Goal: Information Seeking & Learning: Learn about a topic

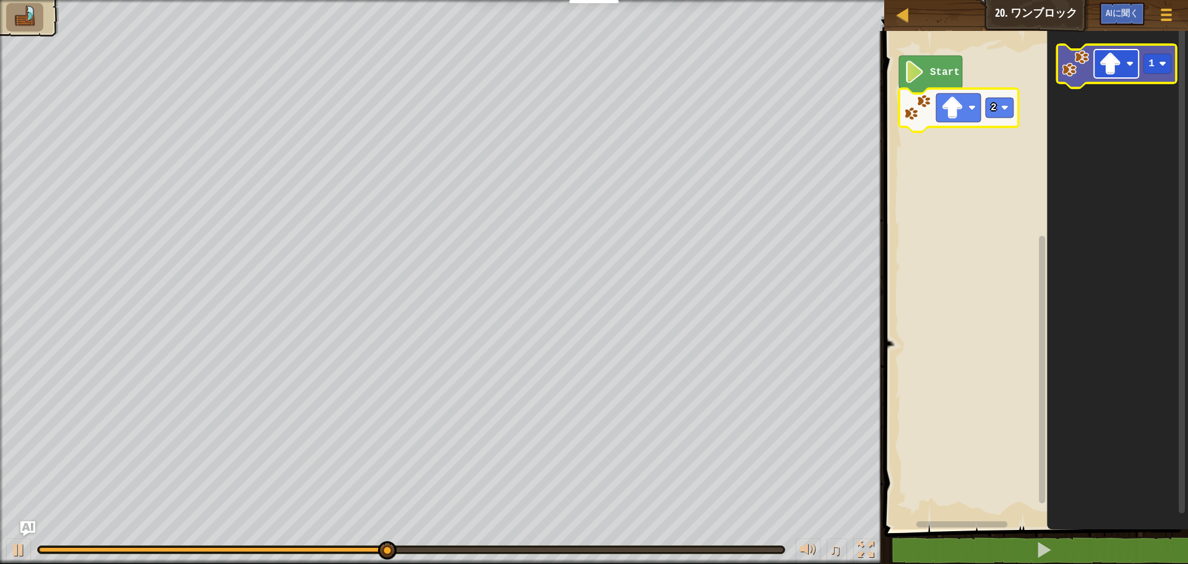
click at [1128, 74] on rect "Blocklyワークスペース" at bounding box center [1116, 63] width 45 height 28
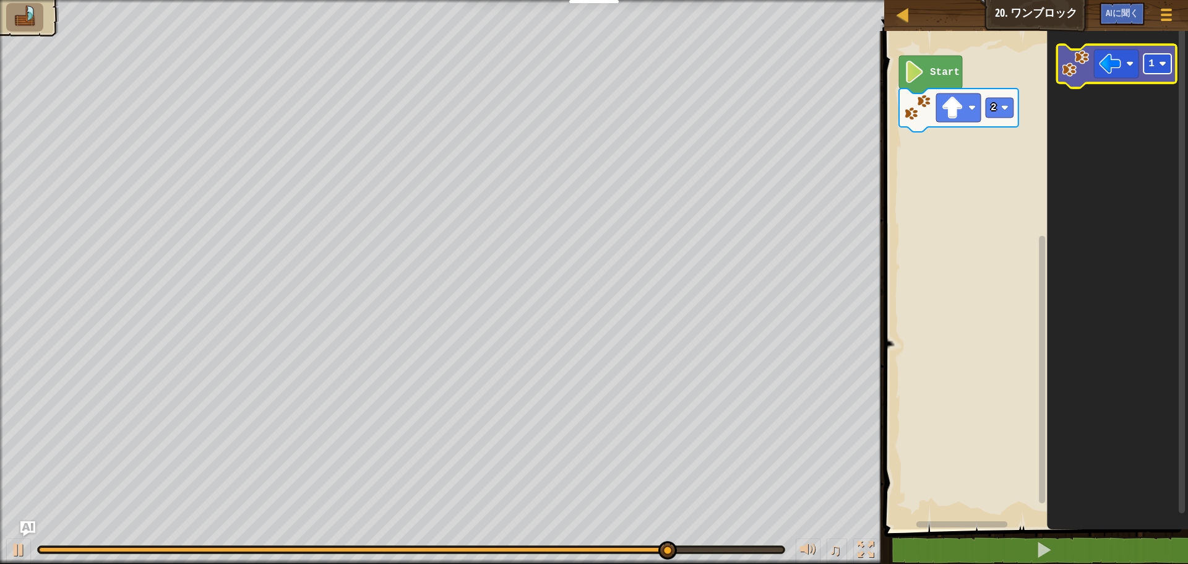
click at [1166, 62] on image "Blocklyワークスペース" at bounding box center [1162, 63] width 7 height 7
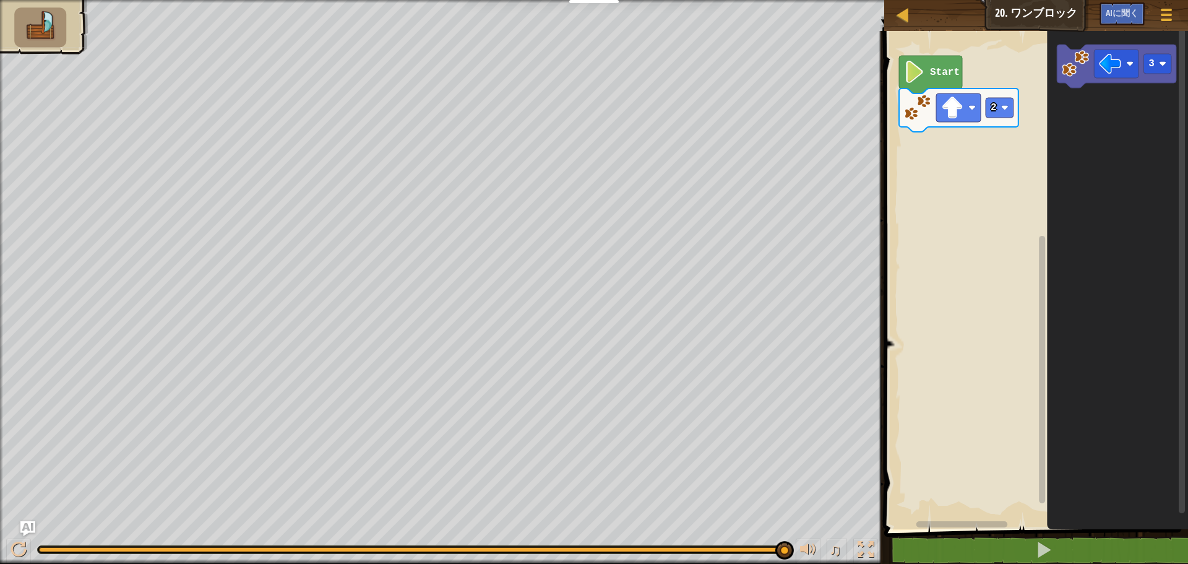
click at [951, 158] on div "Start 2 3" at bounding box center [1033, 277] width 307 height 504
click at [909, 149] on div "Start 2 3 3 3" at bounding box center [1033, 277] width 307 height 504
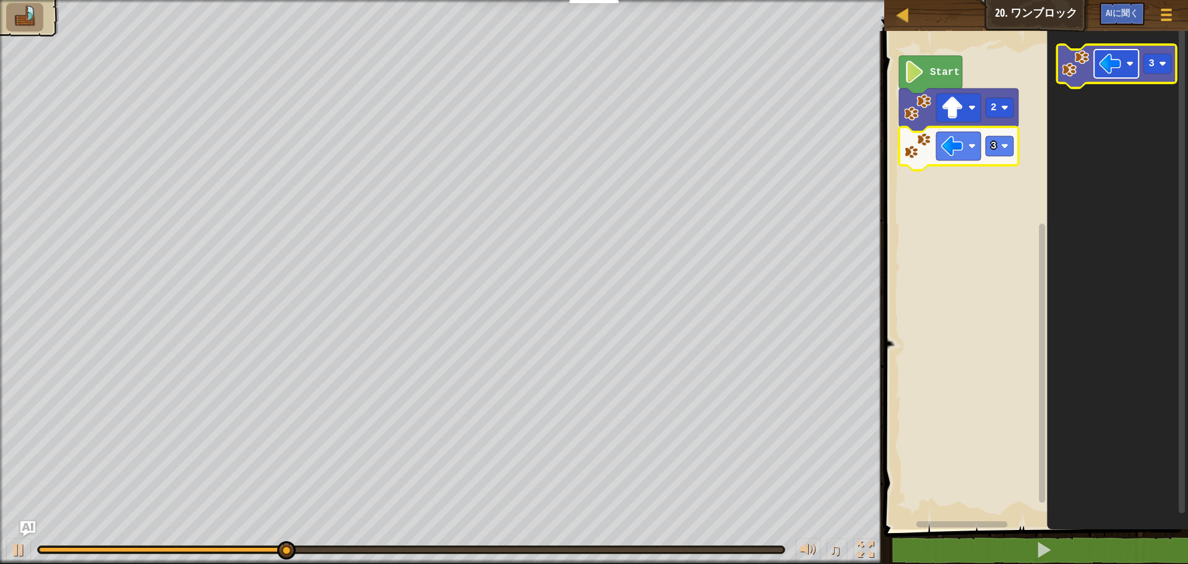
click at [1126, 68] on rect "Blocklyワークスペース" at bounding box center [1116, 63] width 45 height 28
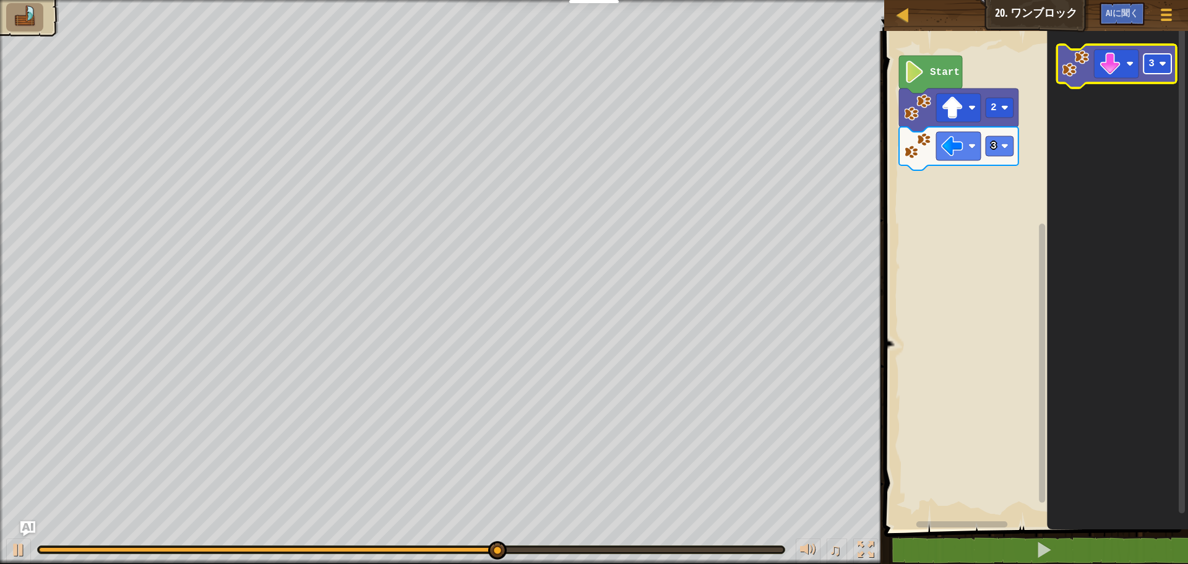
click at [1162, 67] on image "Blocklyワークスペース" at bounding box center [1162, 63] width 7 height 7
click at [956, 186] on div "Start 2 3 2" at bounding box center [1033, 277] width 307 height 504
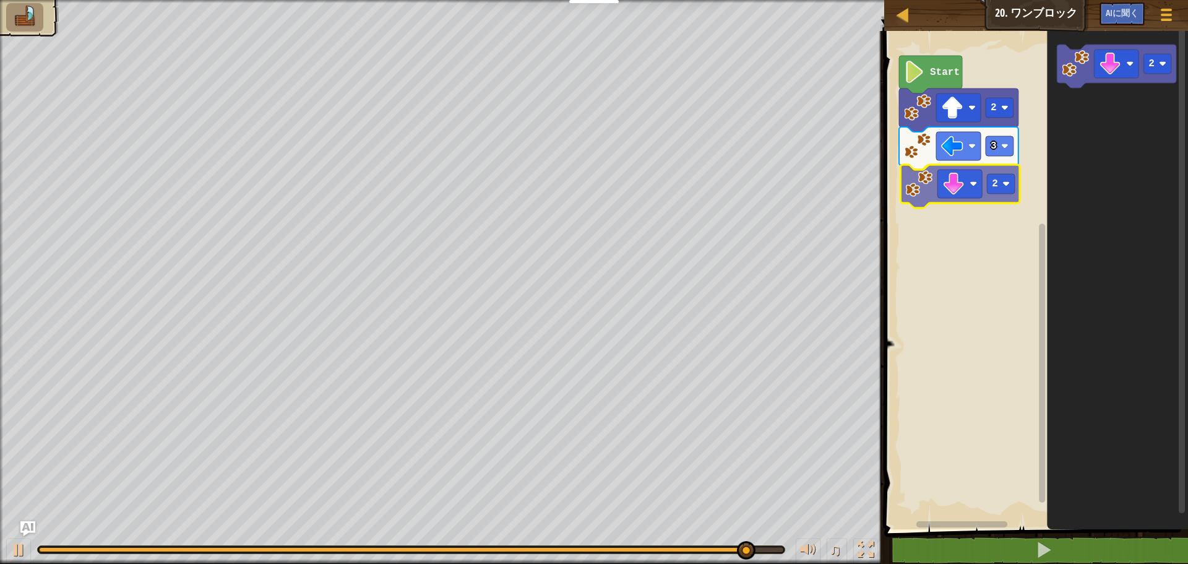
click at [917, 192] on div "Start 2 3 2 2 2" at bounding box center [1033, 277] width 307 height 504
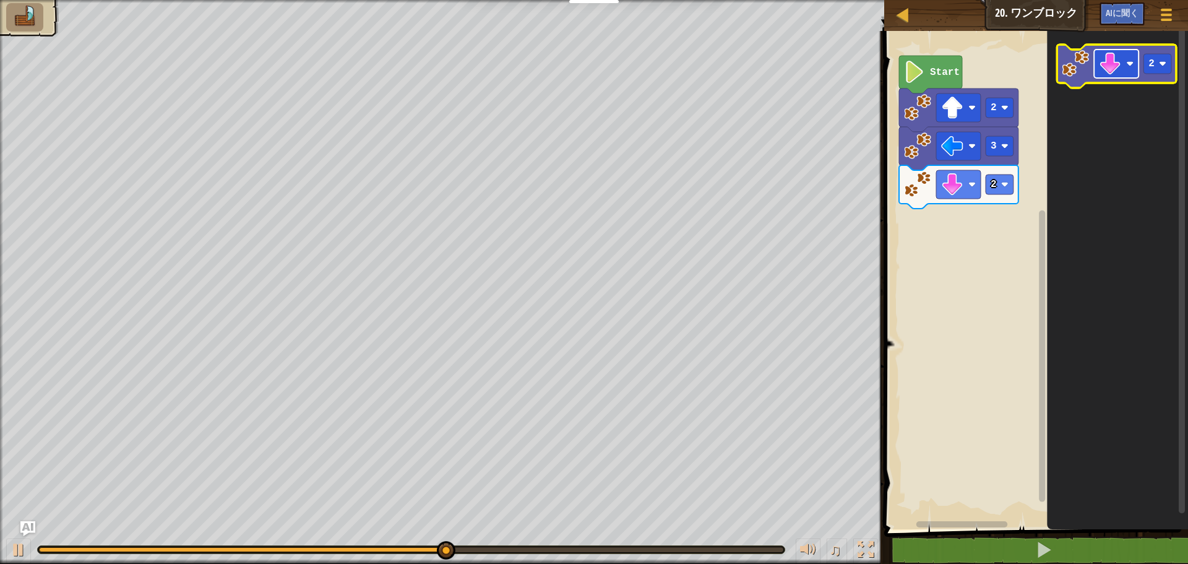
click at [1126, 67] on rect "Blocklyワークスペース" at bounding box center [1116, 63] width 45 height 28
click at [1162, 64] on image "Blocklyワークスペース" at bounding box center [1162, 63] width 7 height 7
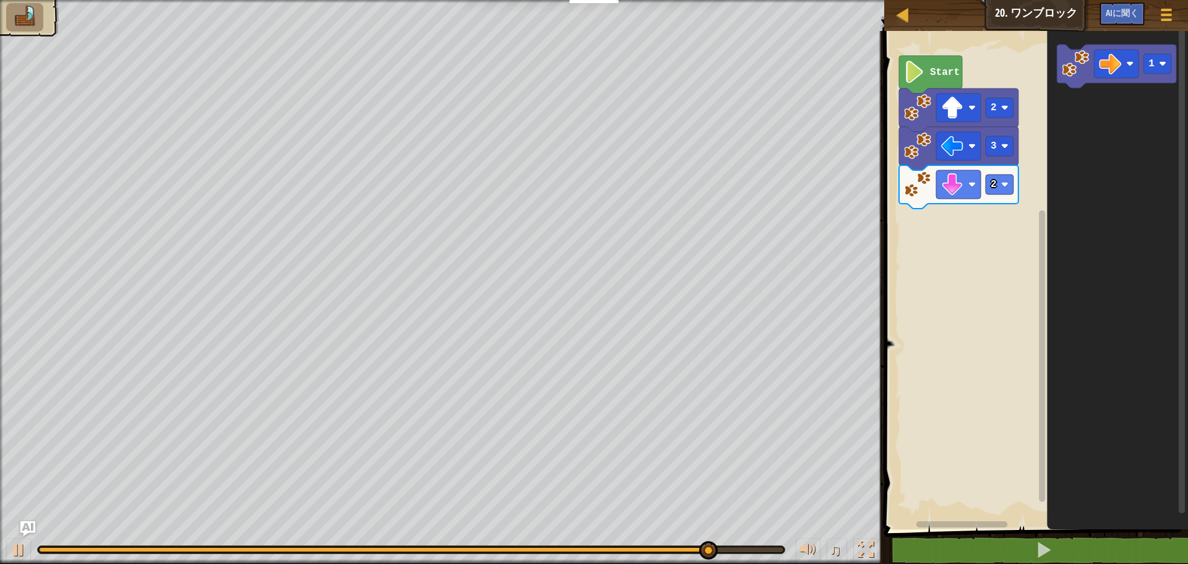
click at [943, 237] on div "Start 2 3 2 1" at bounding box center [1033, 277] width 307 height 504
click at [987, 200] on div "Start 2 3 2 1" at bounding box center [1033, 277] width 307 height 504
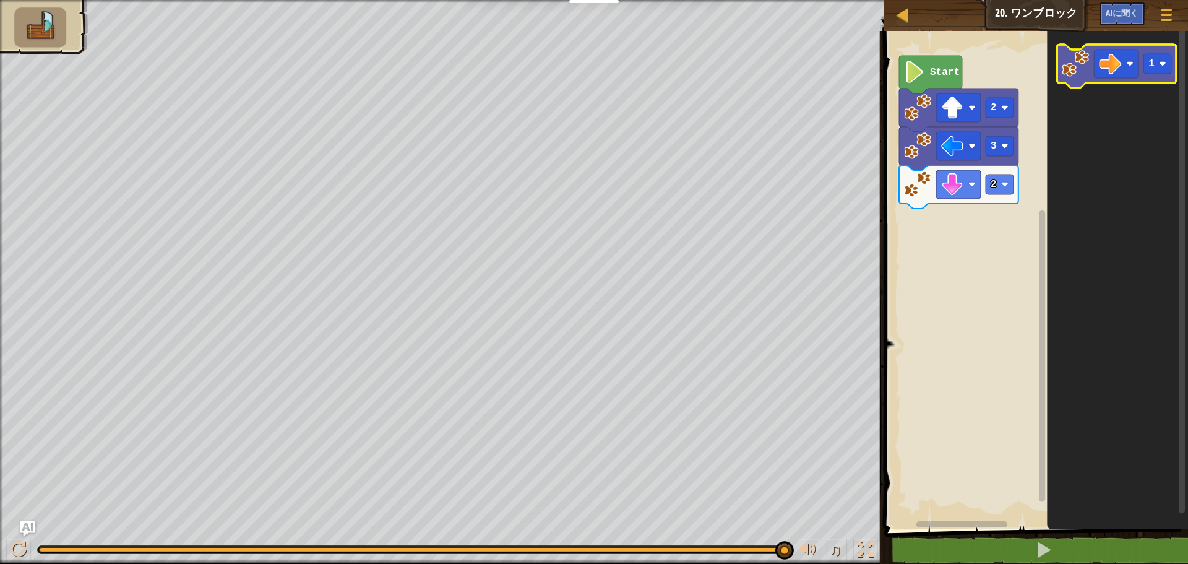
click at [1078, 68] on image "Blocklyワークスペース" at bounding box center [1074, 63] width 27 height 27
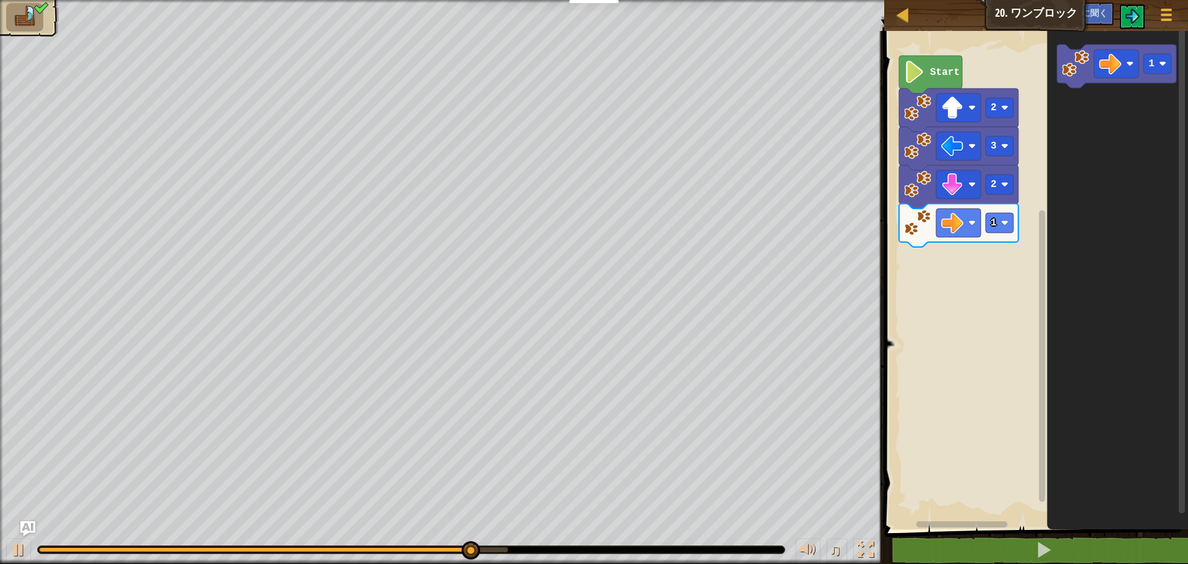
click at [1076, 101] on icon "1" at bounding box center [1117, 277] width 141 height 504
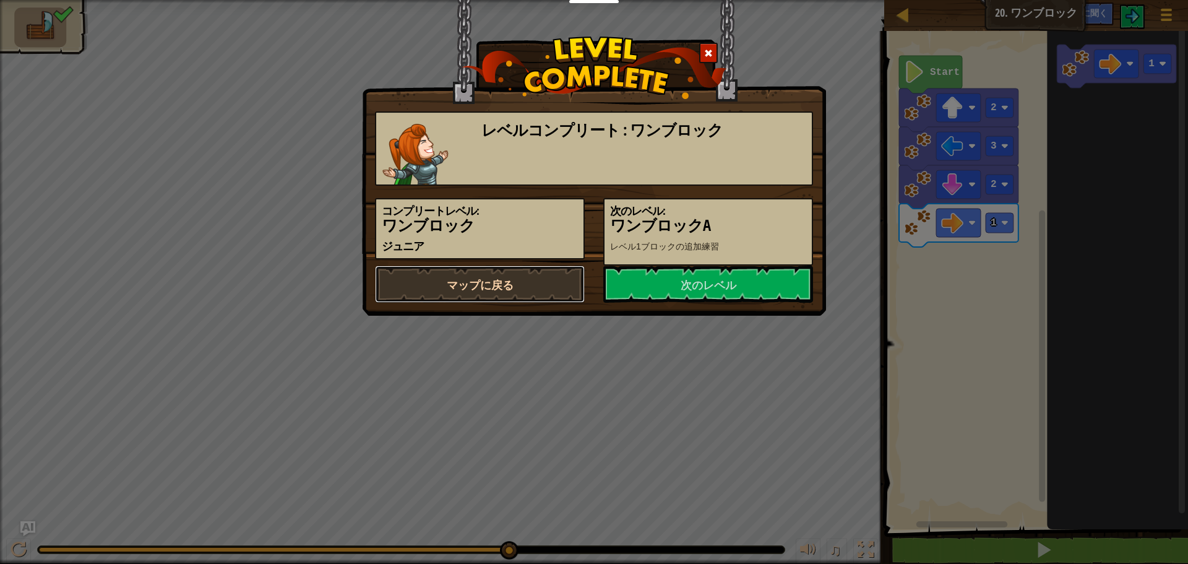
click at [555, 278] on link "マップに戻る" at bounding box center [480, 283] width 210 height 37
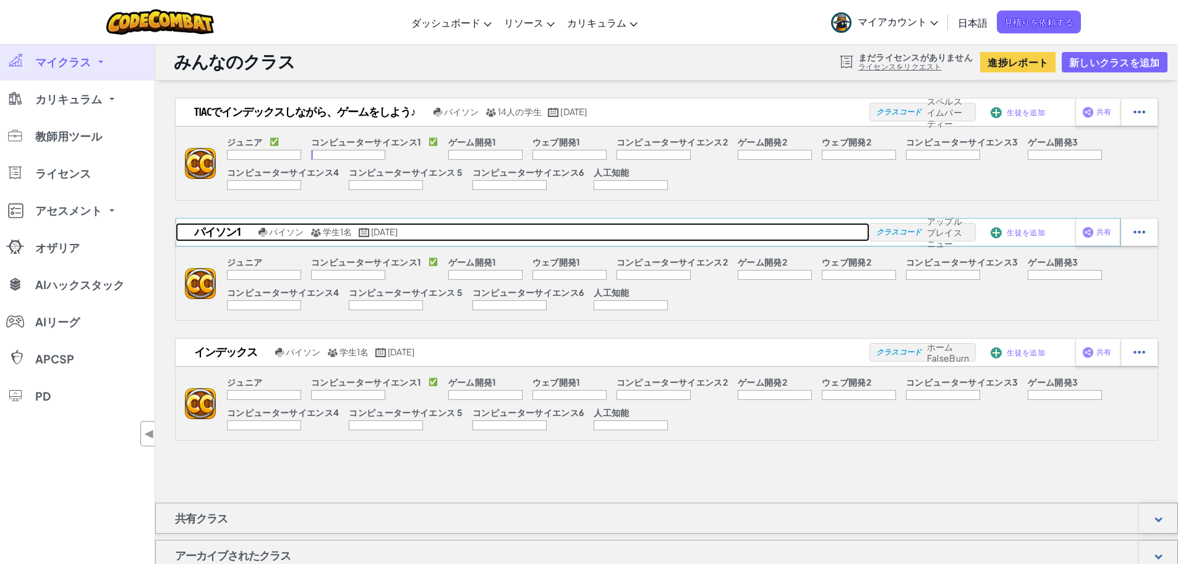
click at [225, 229] on font "パイソン1" at bounding box center [217, 231] width 46 height 15
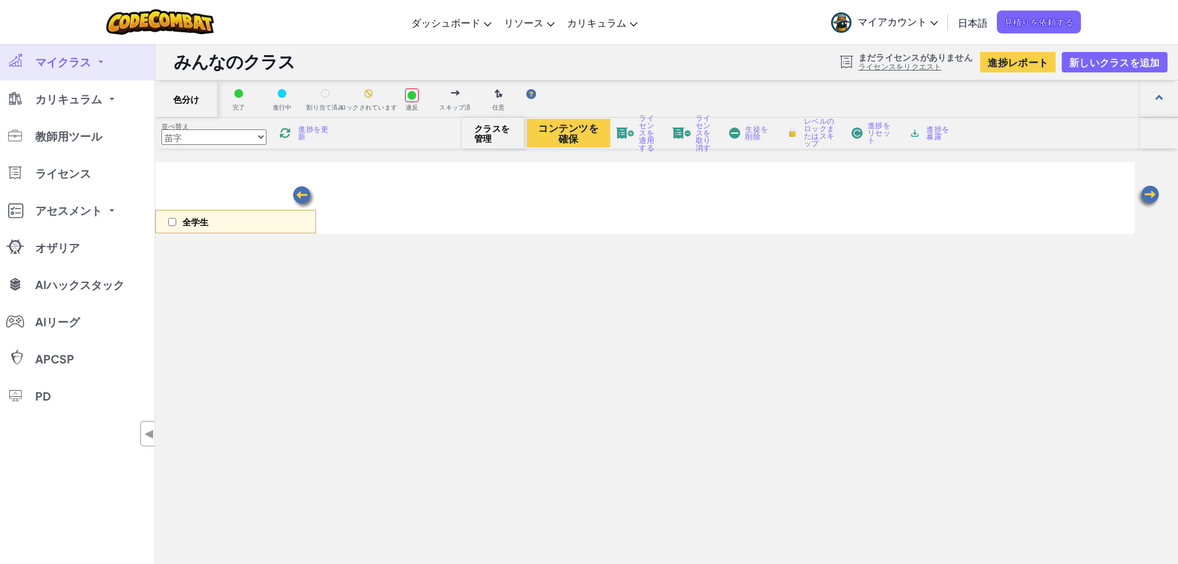
select select "560f1a9f22961295f9427742"
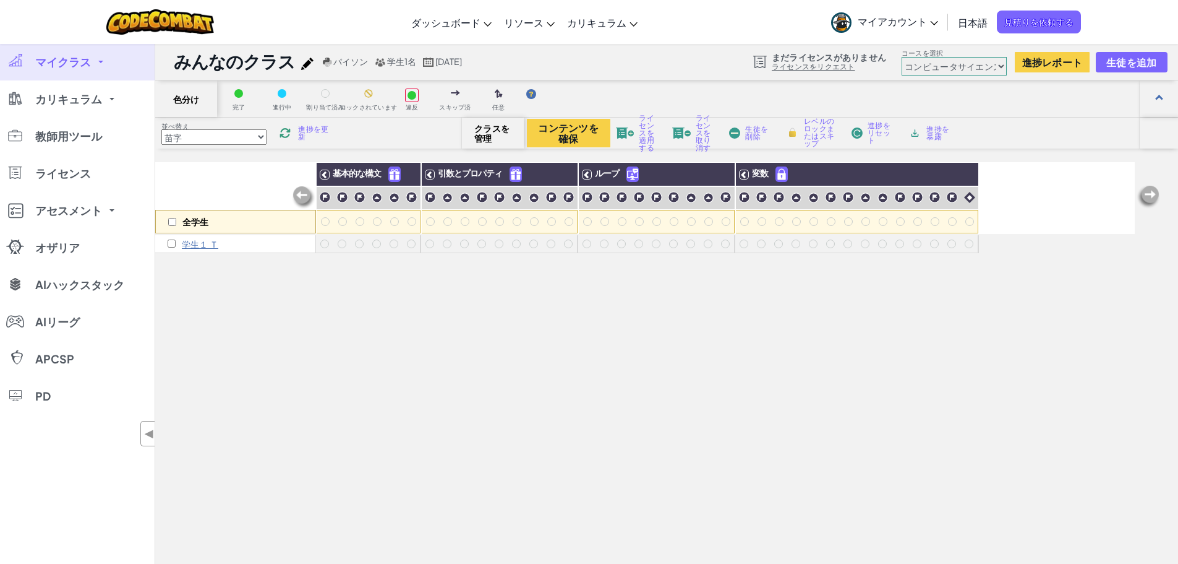
click at [204, 244] on font "学生１ Ｔ" at bounding box center [200, 243] width 36 height 11
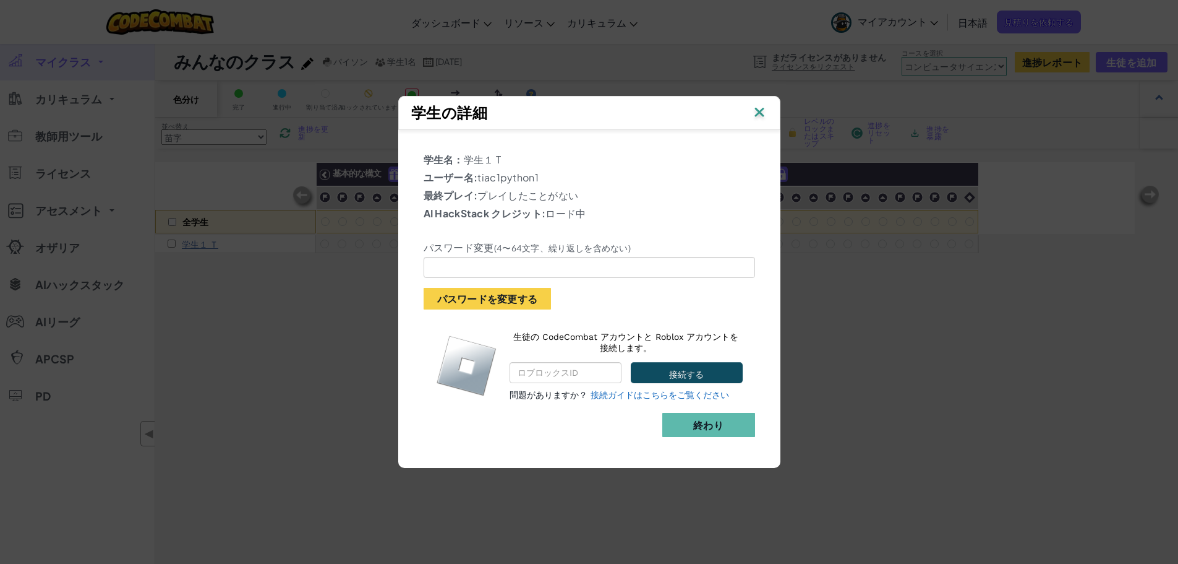
click at [765, 111] on img at bounding box center [760, 113] width 16 height 19
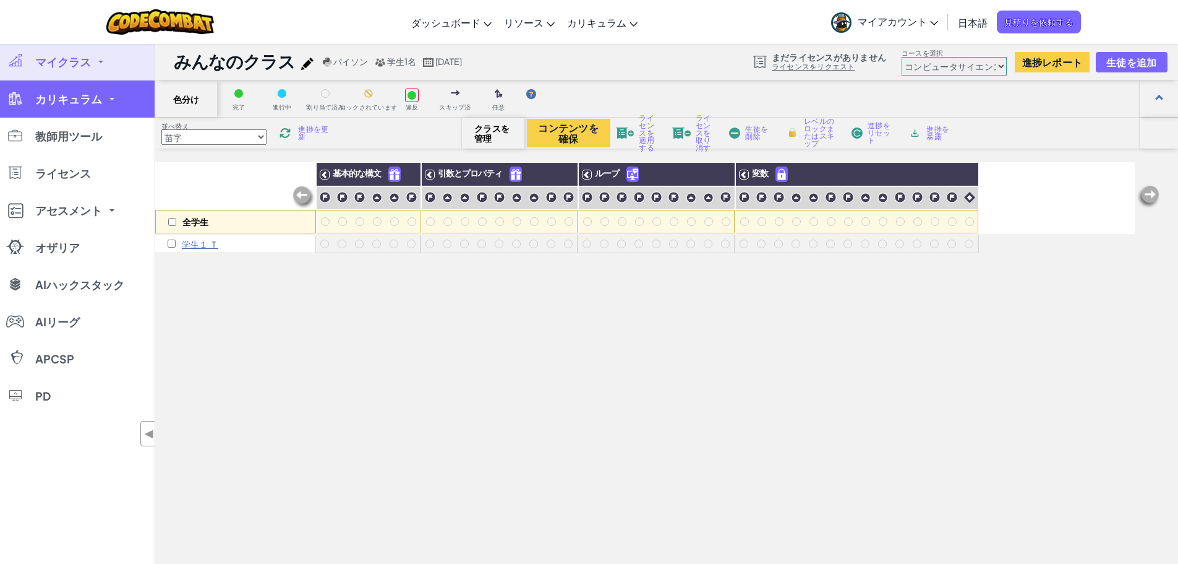
click at [75, 105] on font "カリキュラム" at bounding box center [68, 99] width 67 height 14
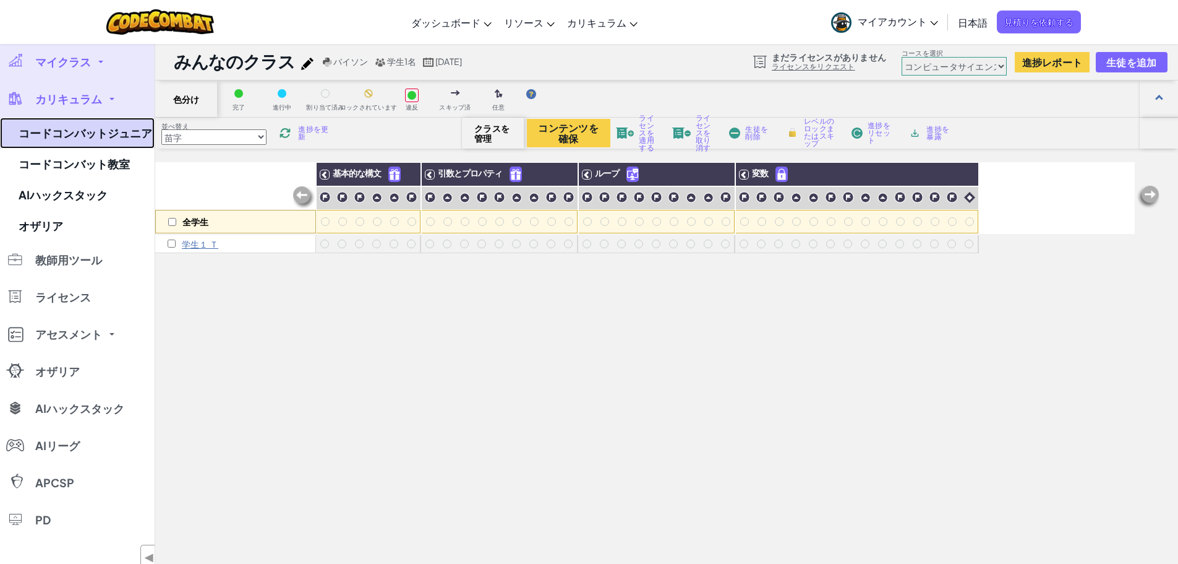
click at [100, 138] on font "コードコンバットジュニア" at bounding box center [86, 133] width 134 height 14
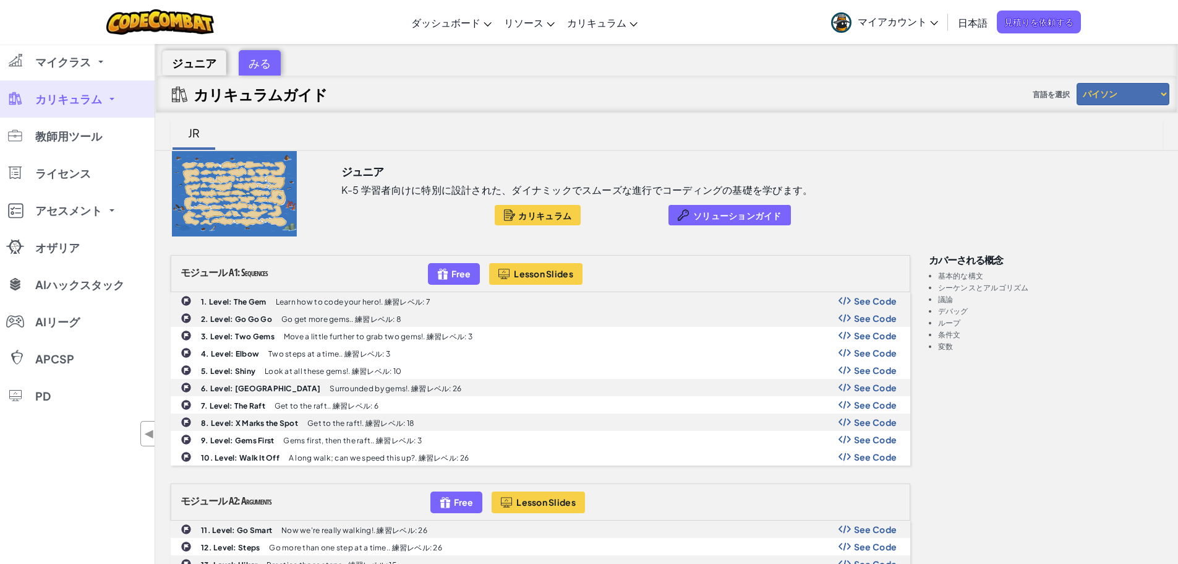
click at [116, 95] on link "カリキュラム" at bounding box center [77, 98] width 155 height 37
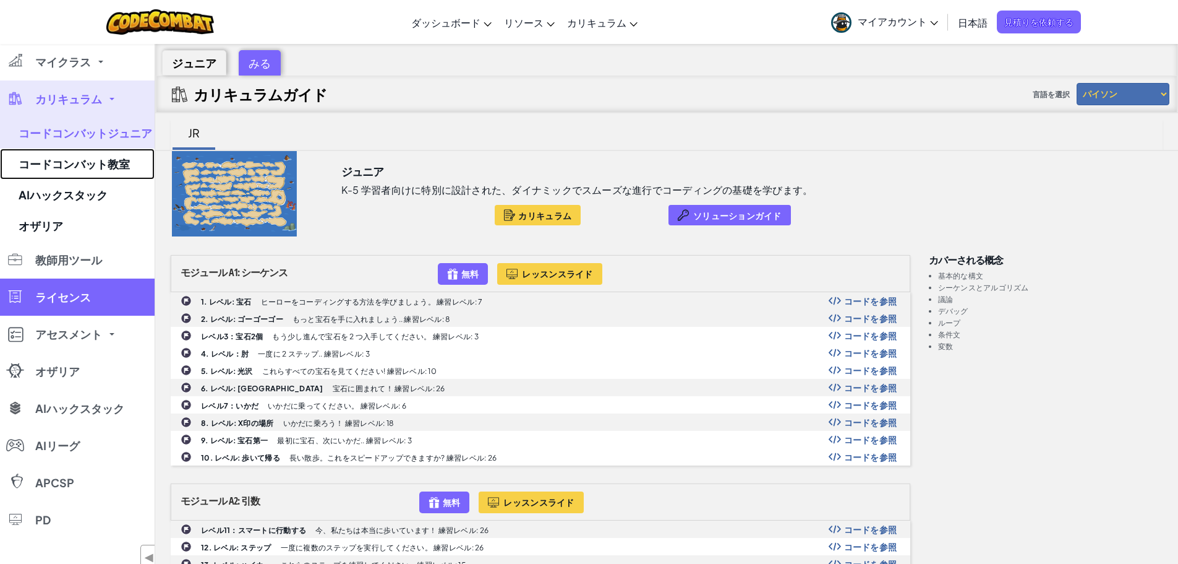
click at [110, 157] on link "コードコンバット教室" at bounding box center [77, 163] width 155 height 31
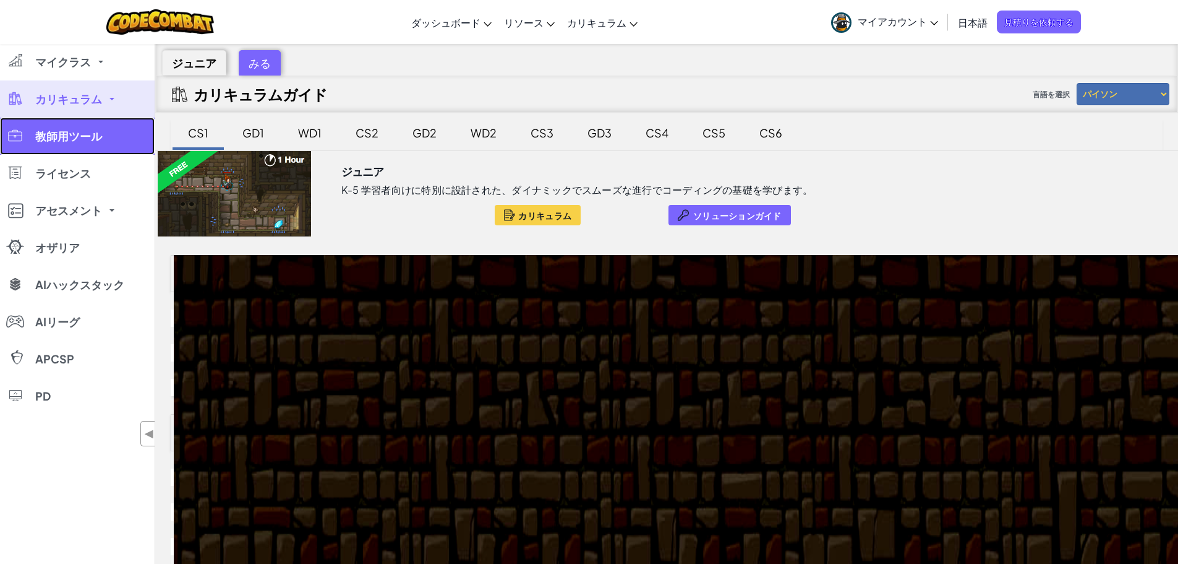
click at [98, 148] on link "教師用ツール" at bounding box center [77, 136] width 155 height 37
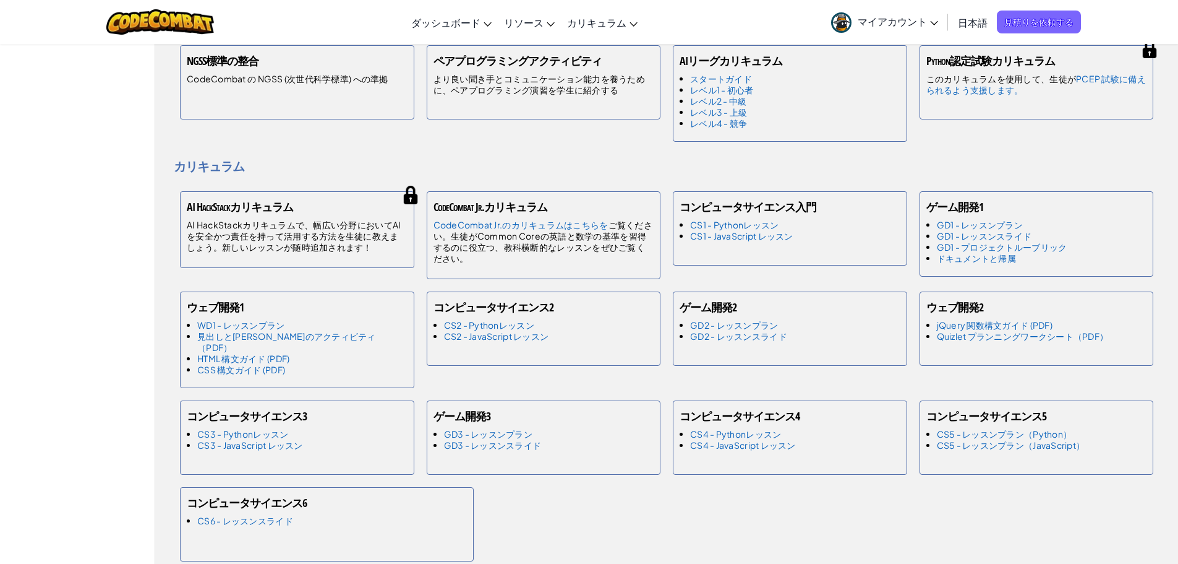
scroll to position [433, 0]
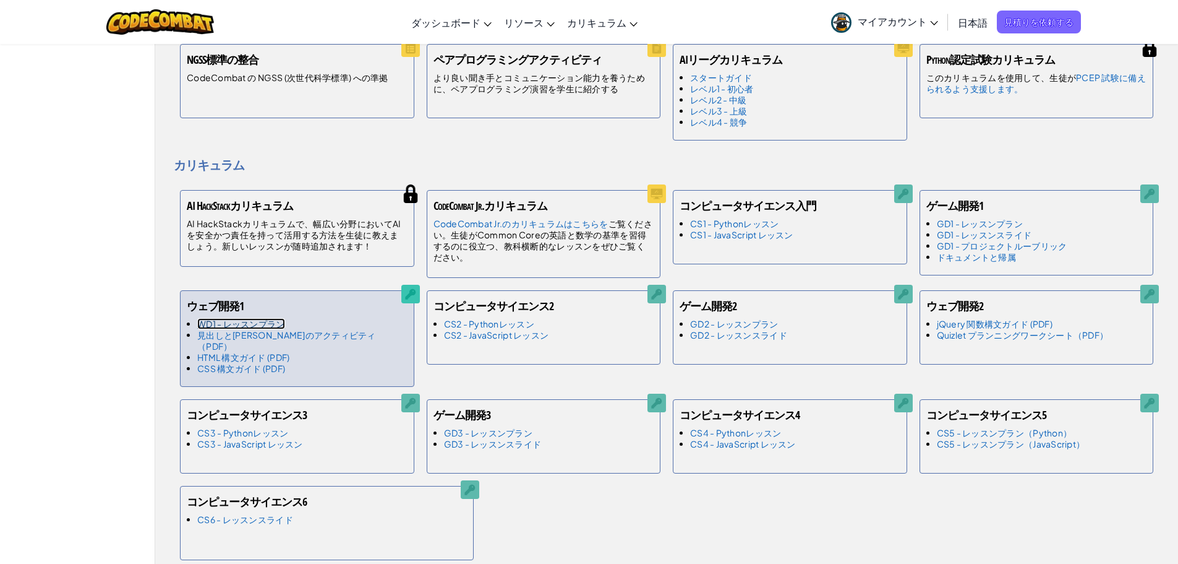
click at [249, 325] on font "WD1 - レッスンプラン" at bounding box center [241, 323] width 88 height 11
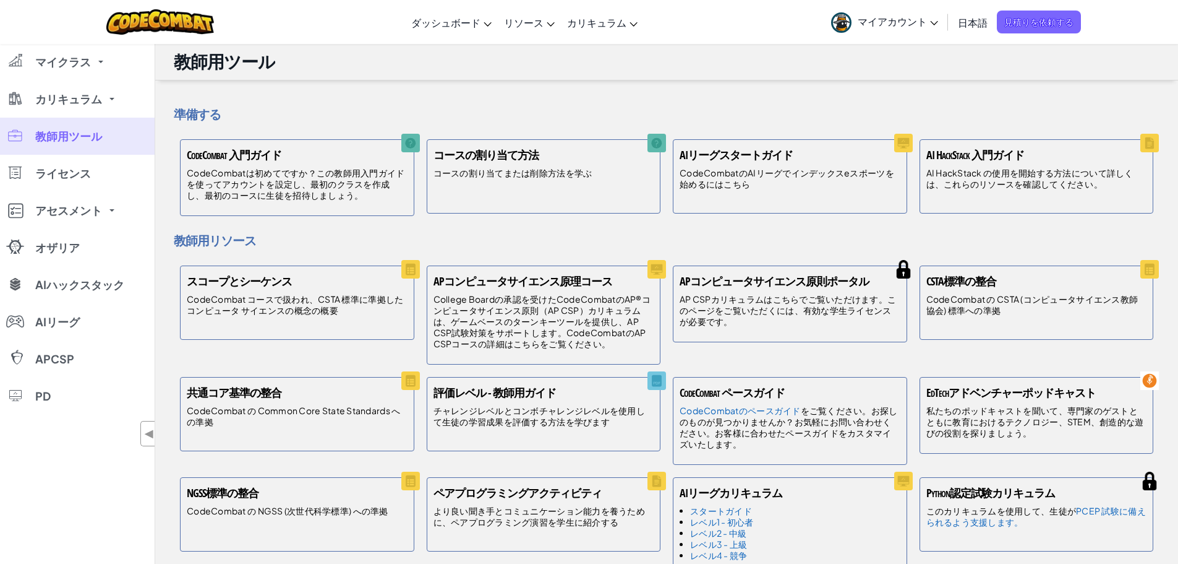
scroll to position [433, 0]
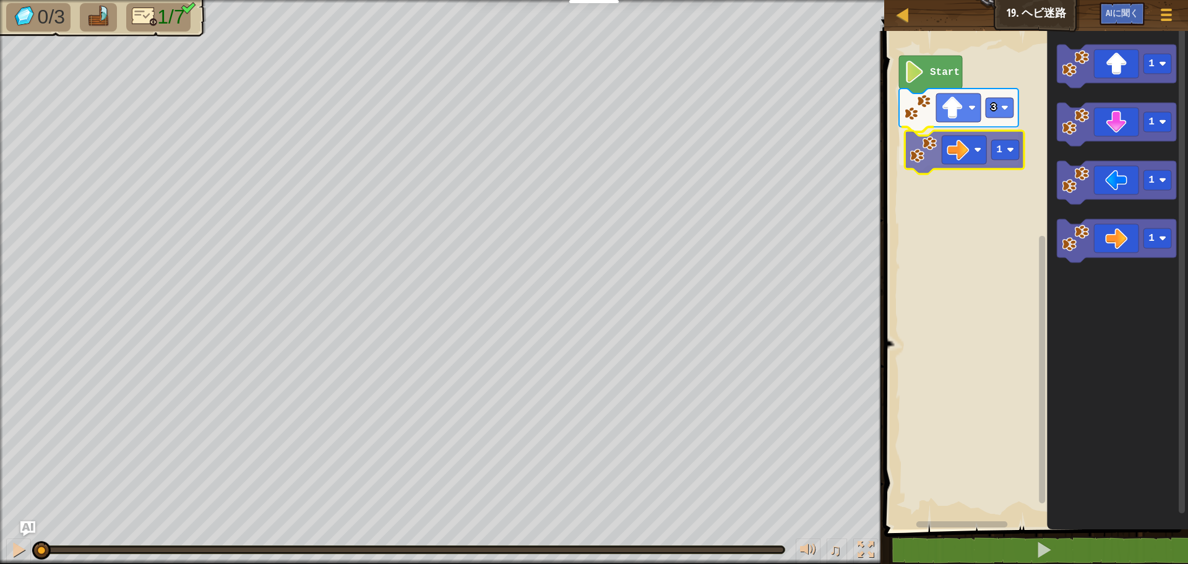
click at [962, 139] on div "3 1 Start 1 1 1 1 1" at bounding box center [1033, 277] width 307 height 504
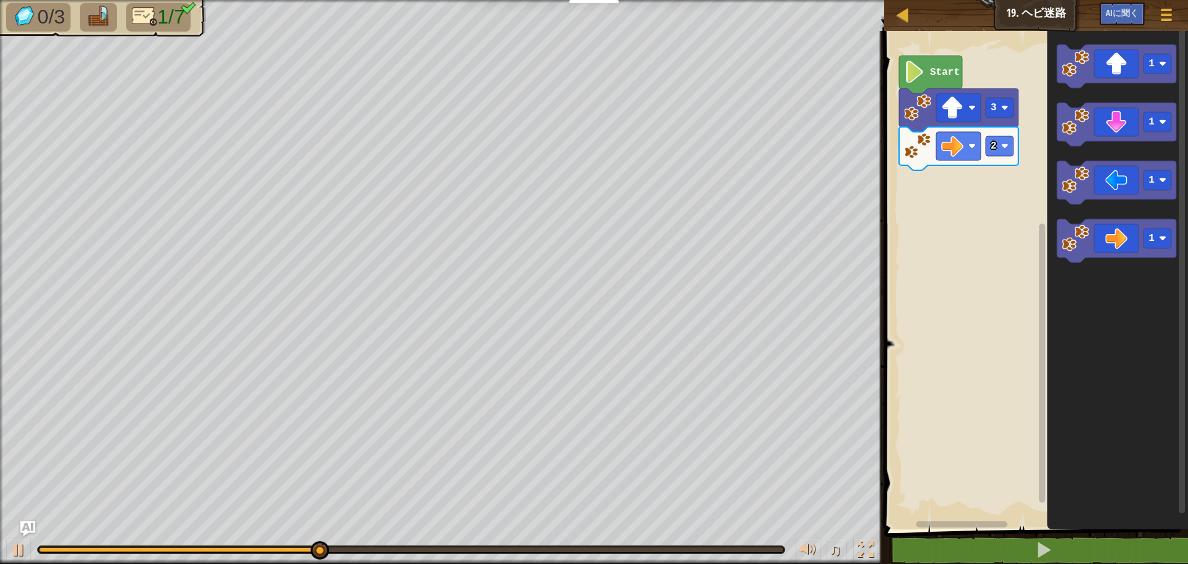
click at [979, 184] on div "Start 3 2 1 1 1 1" at bounding box center [1033, 277] width 307 height 504
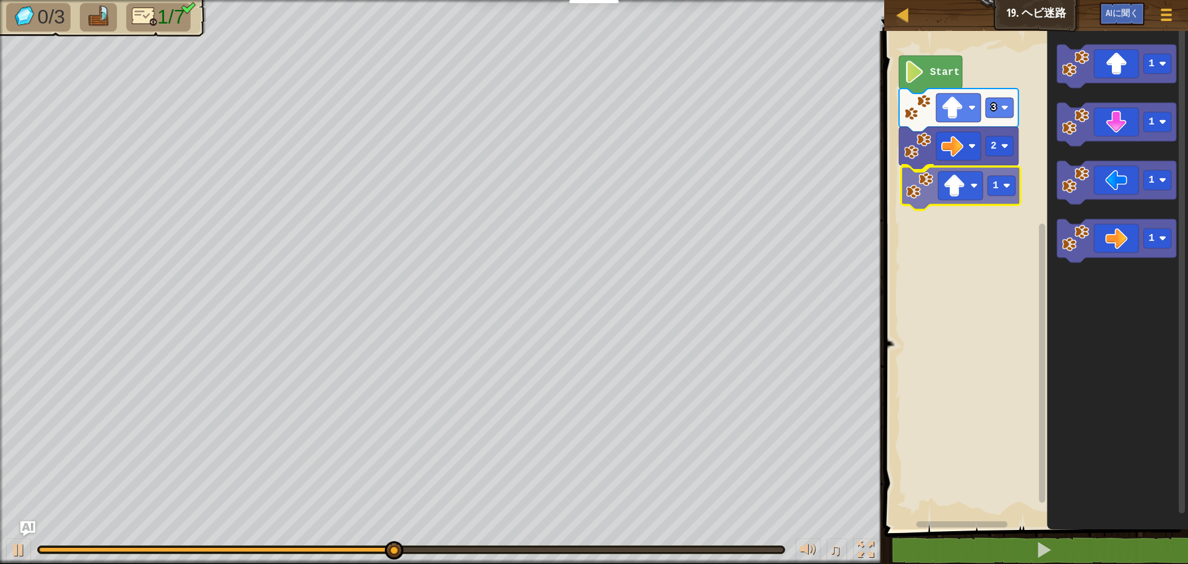
click at [935, 194] on div "Start 3 2 1 1 1 1 1 1" at bounding box center [1033, 277] width 307 height 504
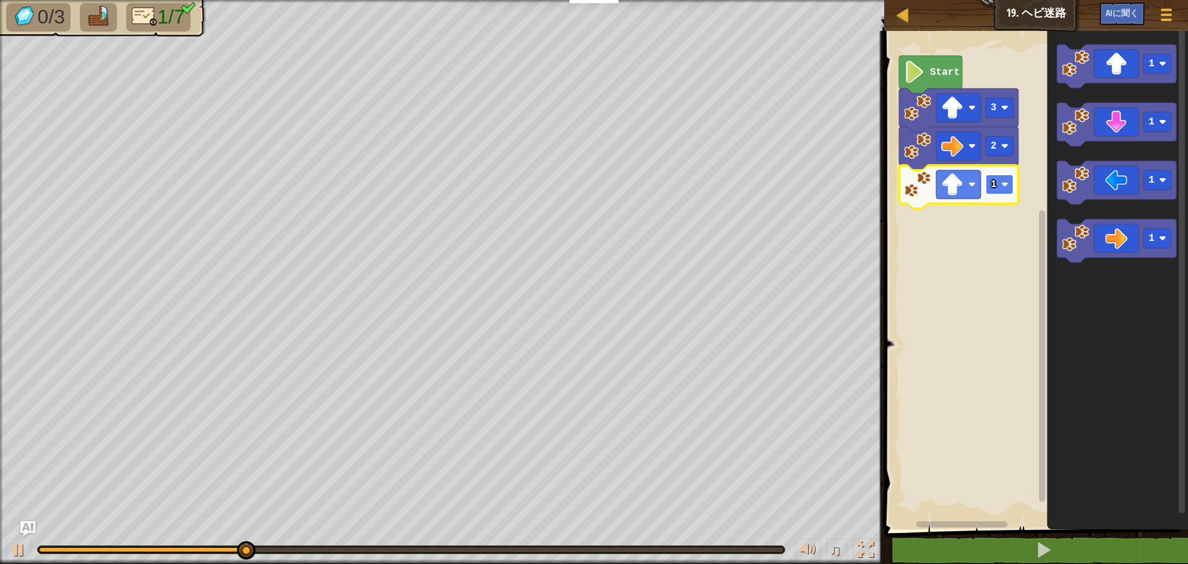
click at [1005, 189] on rect "Blocklyワークスペース" at bounding box center [999, 184] width 28 height 20
click at [1010, 190] on rect "Blocklyワークスペース" at bounding box center [999, 184] width 28 height 20
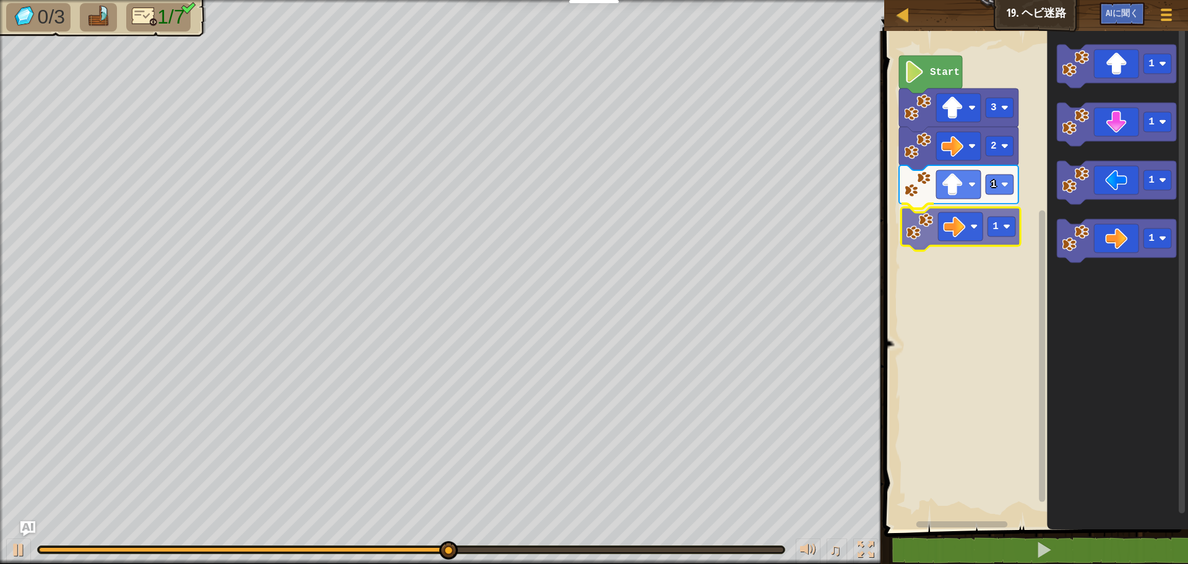
click at [940, 229] on div "Start 3 2 1 1 1 1 1 1 1" at bounding box center [1033, 277] width 307 height 504
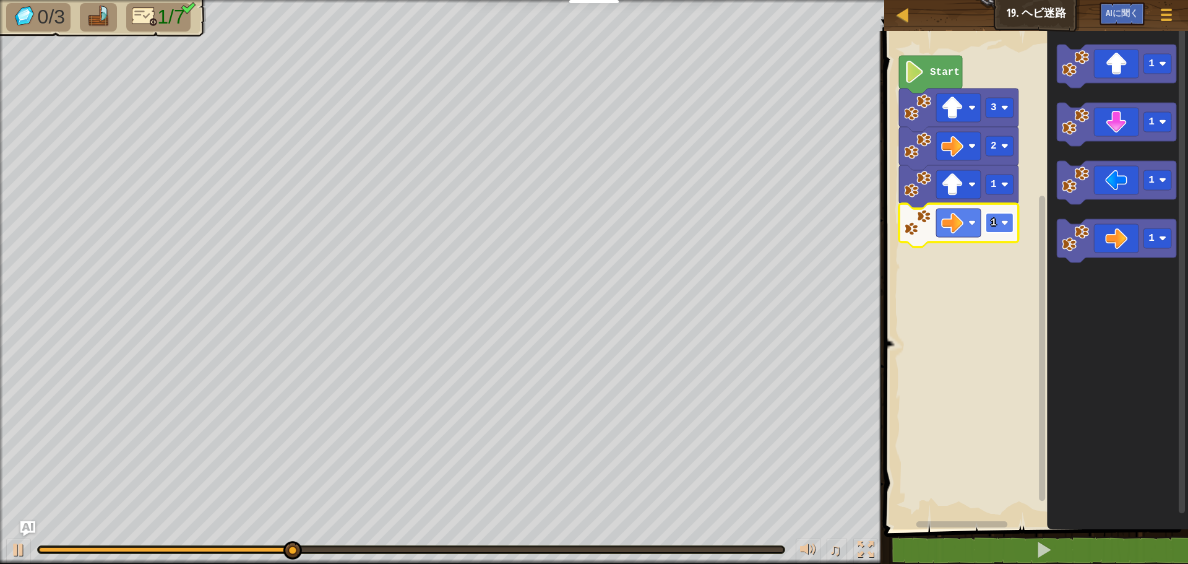
click at [1000, 223] on rect "Blocklyワークスペース" at bounding box center [999, 223] width 28 height 20
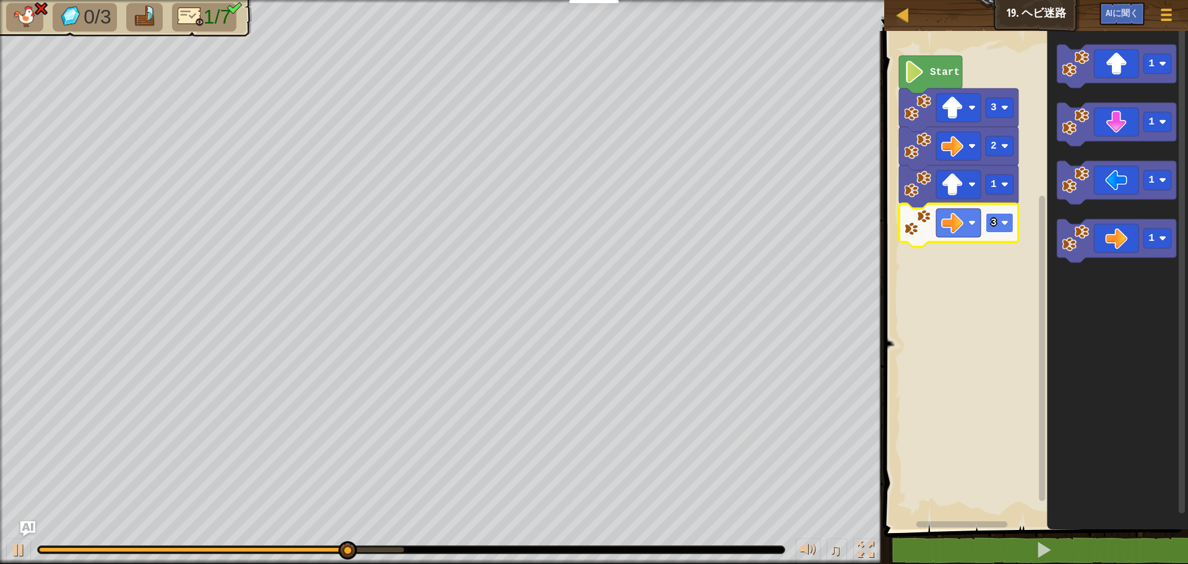
click at [1003, 223] on image "Blocklyワークスペース" at bounding box center [1004, 222] width 7 height 7
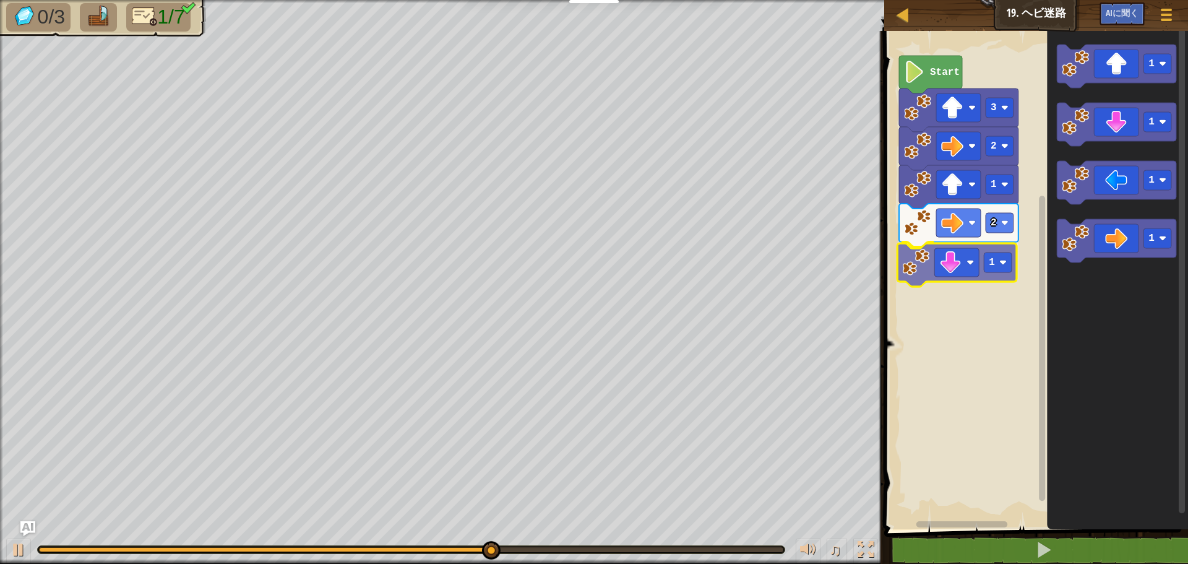
click at [963, 255] on div "Start 3 2 1 2 1 1 1 1 1 1" at bounding box center [1033, 277] width 307 height 504
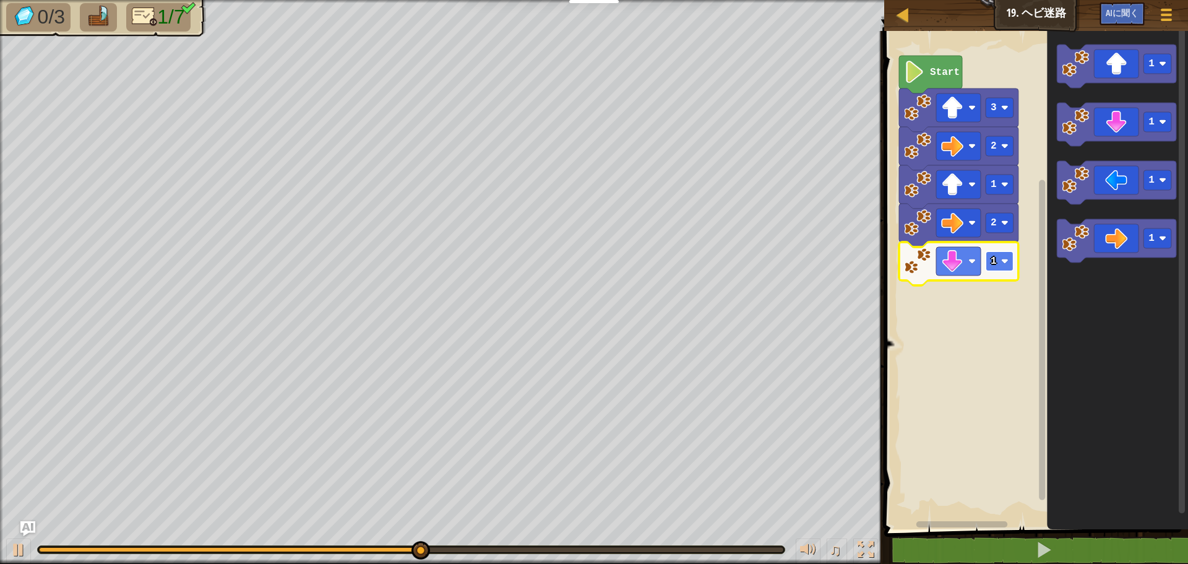
click at [1007, 260] on image "Blocklyワークスペース" at bounding box center [1004, 260] width 7 height 7
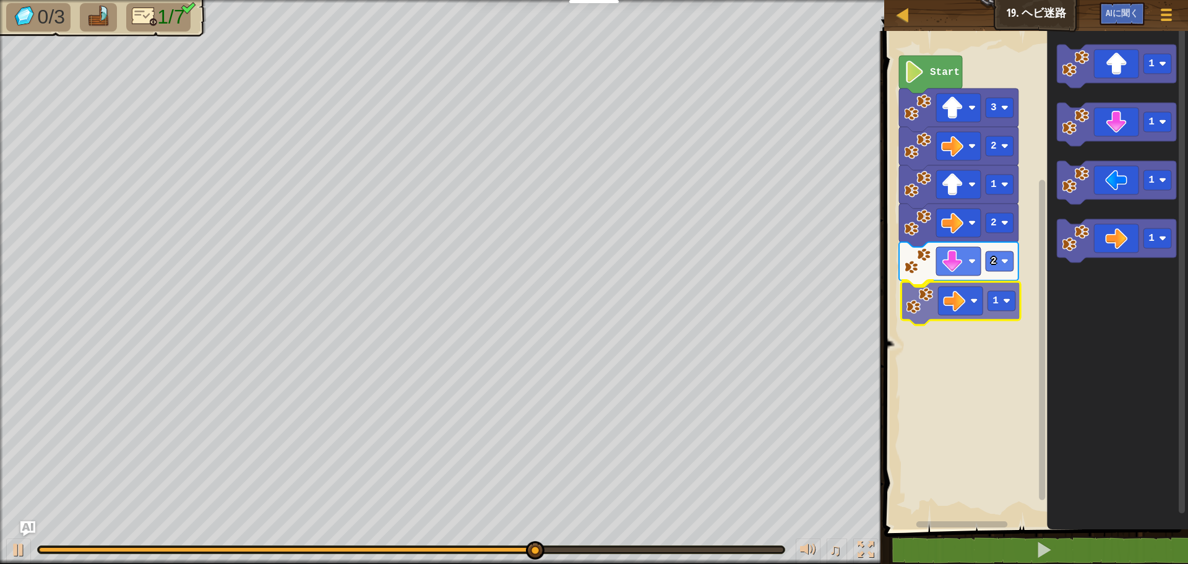
click at [959, 303] on div "Start 3 2 1 2 2 1 1 1 1 1 1" at bounding box center [1033, 277] width 307 height 504
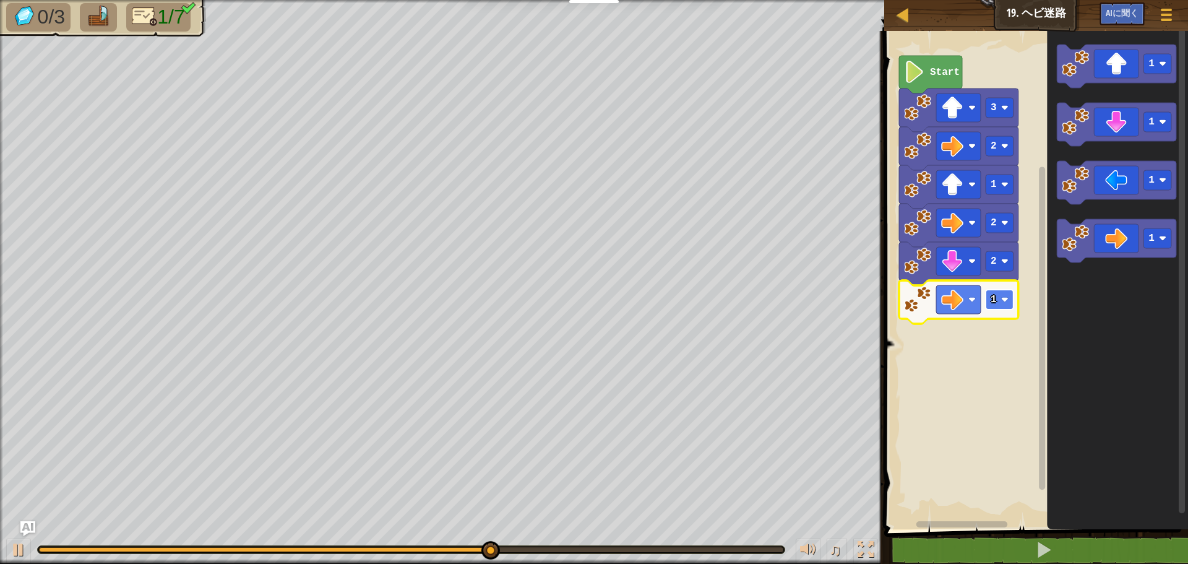
click at [1011, 304] on rect "Blocklyワークスペース" at bounding box center [999, 299] width 28 height 20
click at [984, 335] on div "Start 3 2 1 2 2 2 1 1 1 1" at bounding box center [1033, 277] width 307 height 504
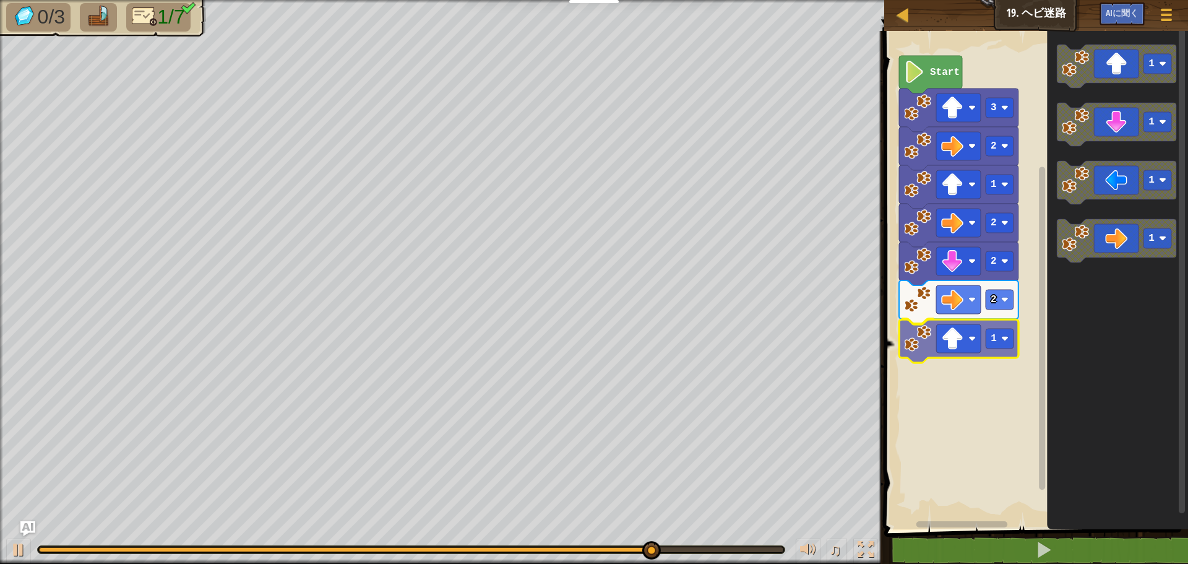
click at [913, 338] on div "Start 3 2 1 2 2 2 1 1 1 1 1 1" at bounding box center [1033, 277] width 307 height 504
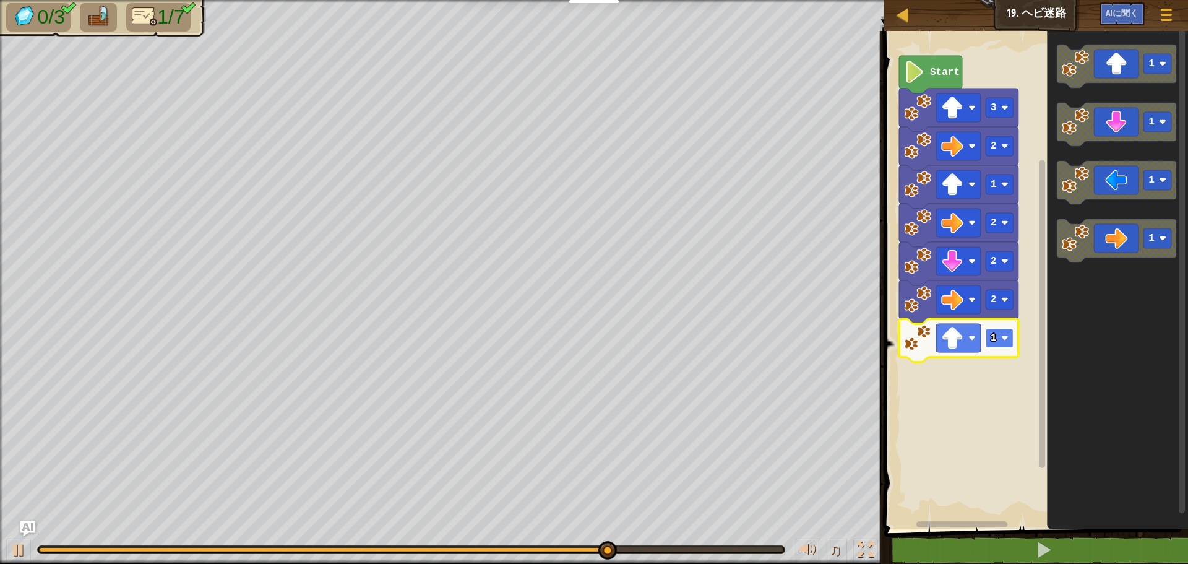
click at [1007, 333] on rect "Blocklyワークスペース" at bounding box center [999, 338] width 28 height 20
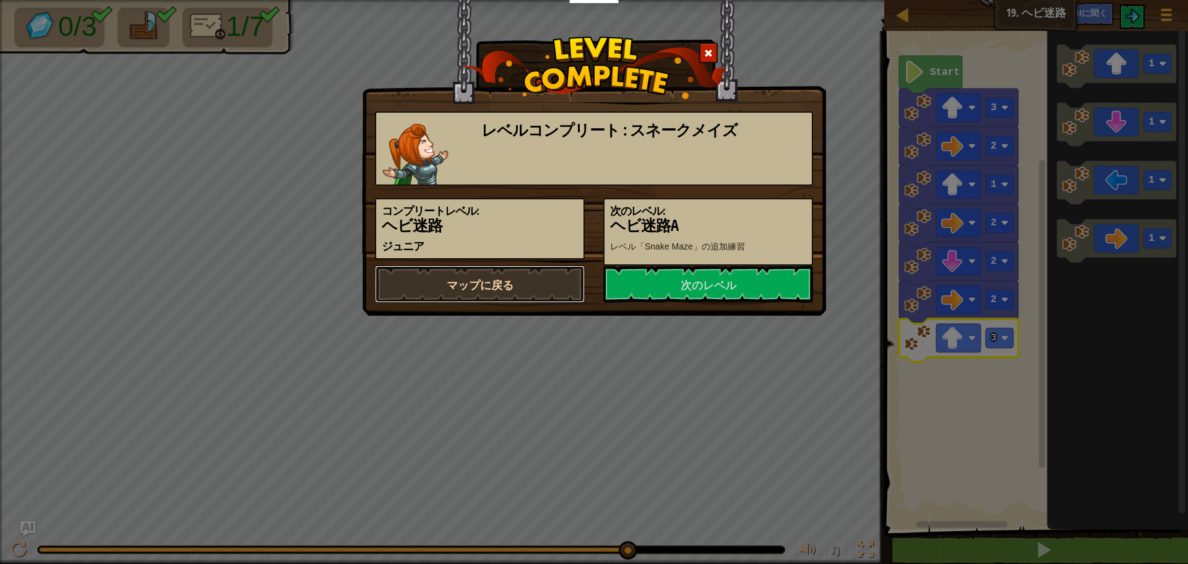
click at [495, 292] on font "マップに戻る" at bounding box center [480, 284] width 67 height 15
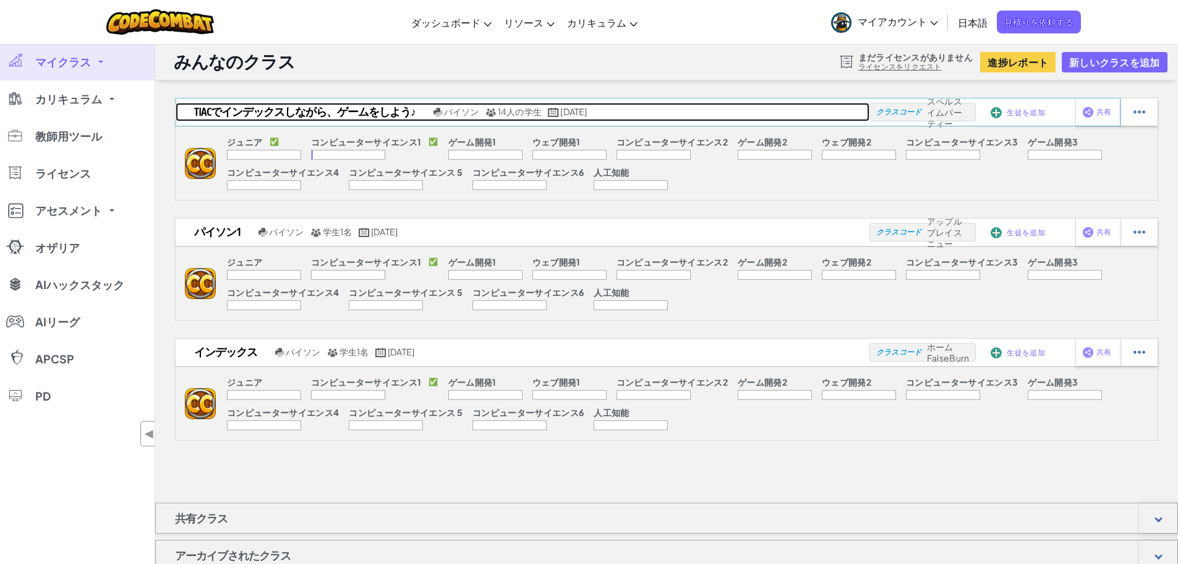
click at [528, 113] on font "14人の学生" at bounding box center [520, 111] width 44 height 11
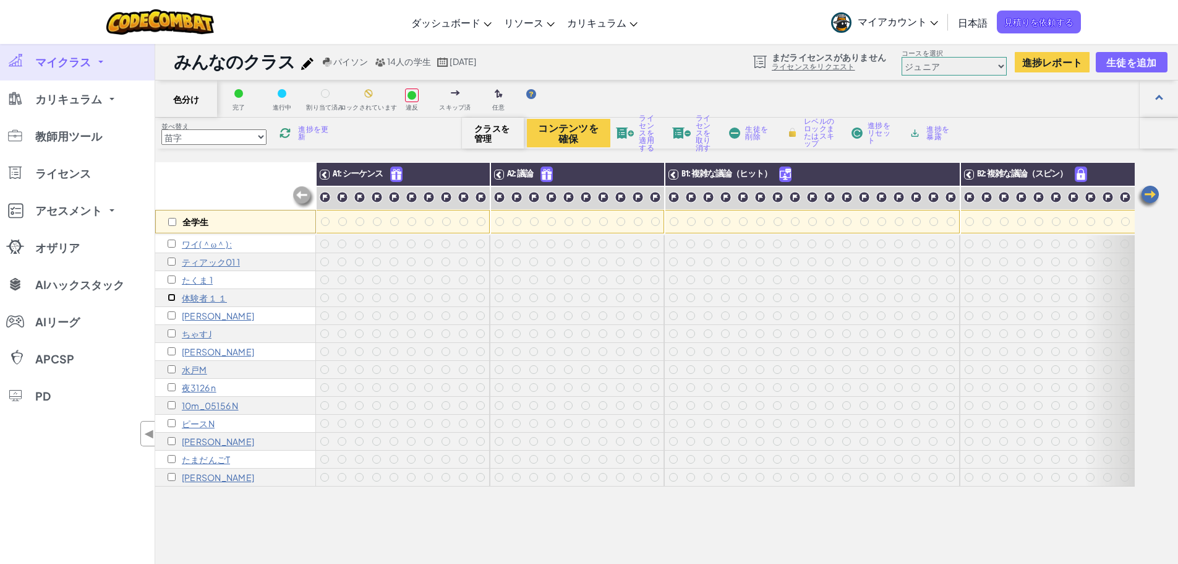
click at [173, 296] on input "checkbox" at bounding box center [172, 297] width 8 height 8
checkbox input "true"
click at [172, 260] on input "checkbox" at bounding box center [172, 261] width 8 height 8
checkbox input "true"
click at [755, 130] on font "生徒を削除" at bounding box center [756, 132] width 23 height 17
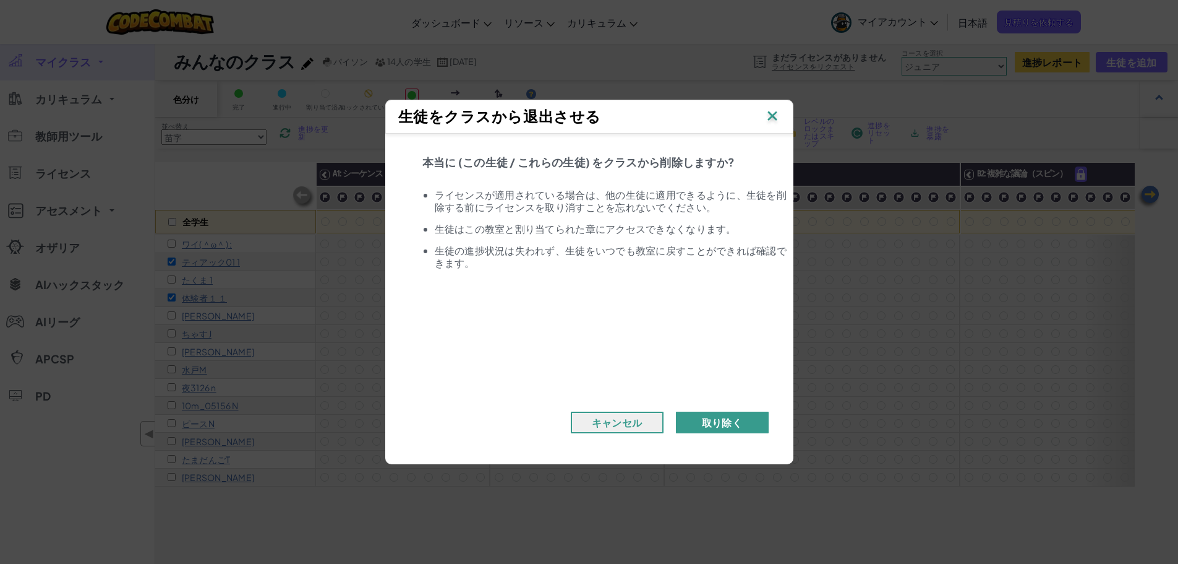
click at [713, 431] on button "取り除く" at bounding box center [722, 422] width 93 height 22
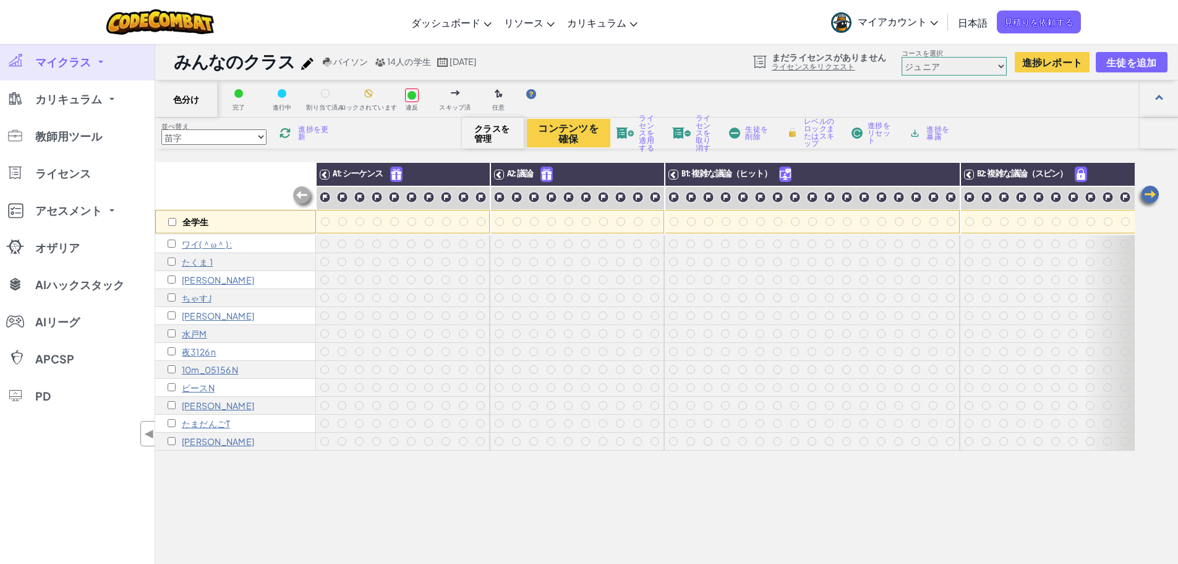
click at [718, 420] on font "取り除く" at bounding box center [722, 422] width 40 height 13
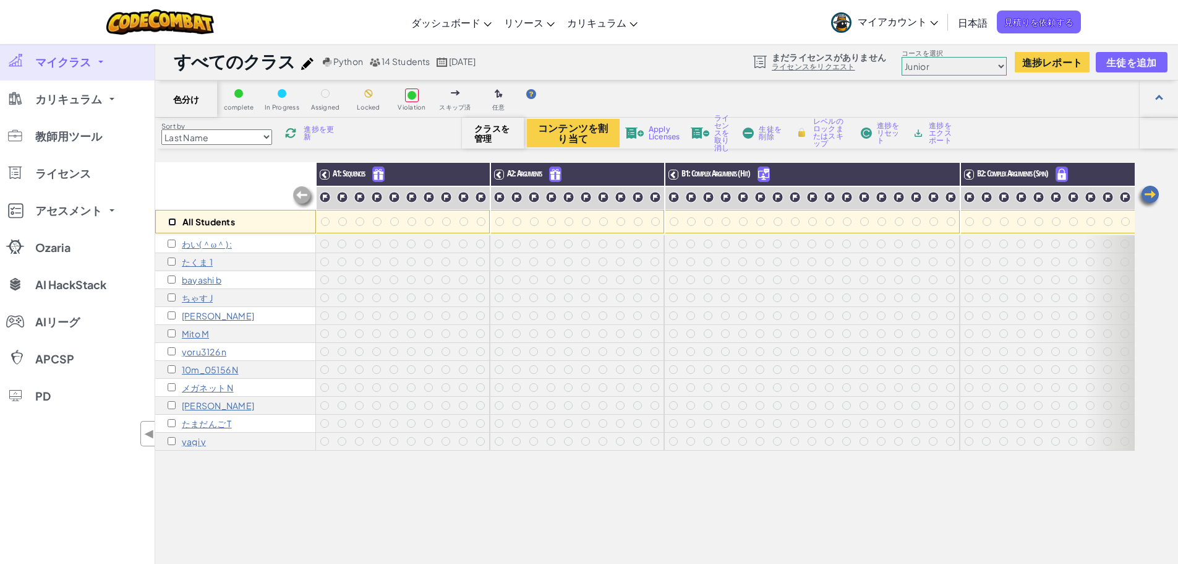
click at [173, 220] on input "checkbox" at bounding box center [172, 222] width 8 height 8
checkbox input "true"
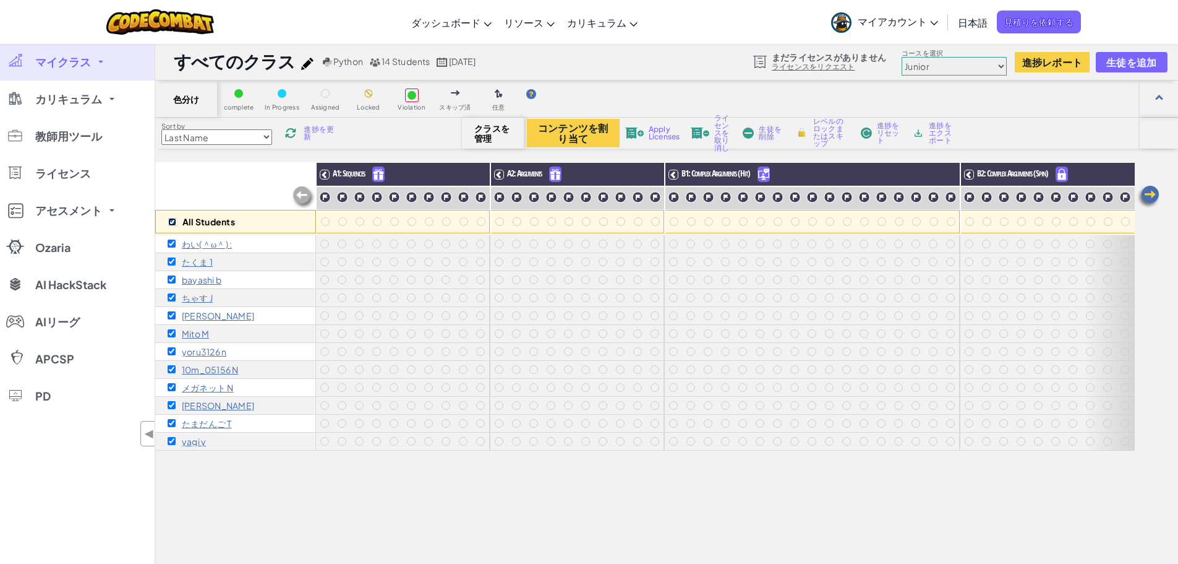
checkbox input "true"
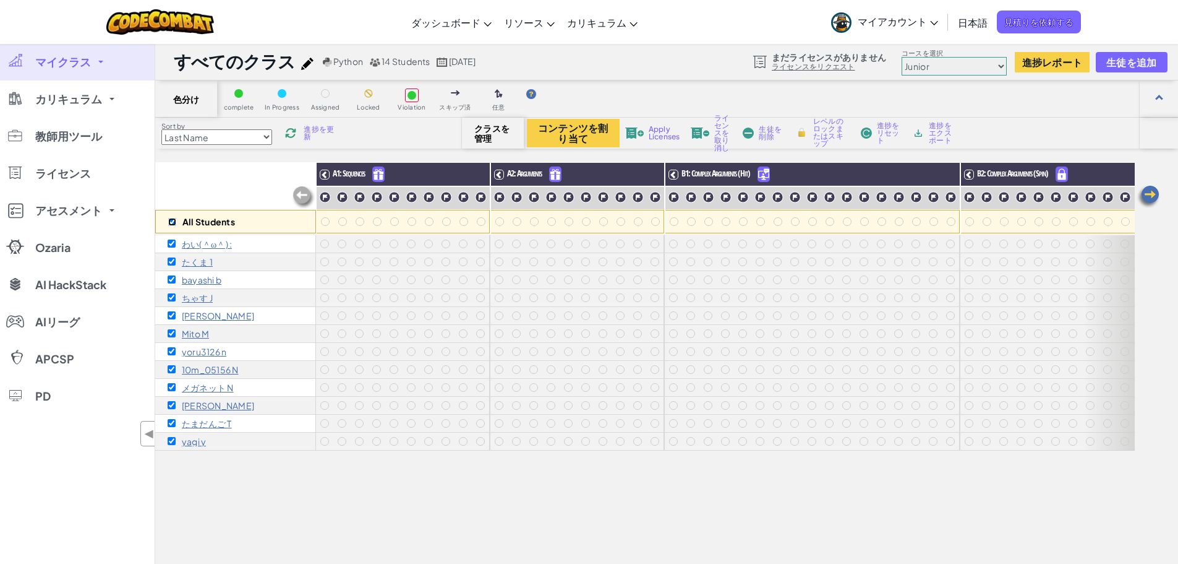
checkbox input "true"
click at [476, 170] on img at bounding box center [477, 174] width 22 height 19
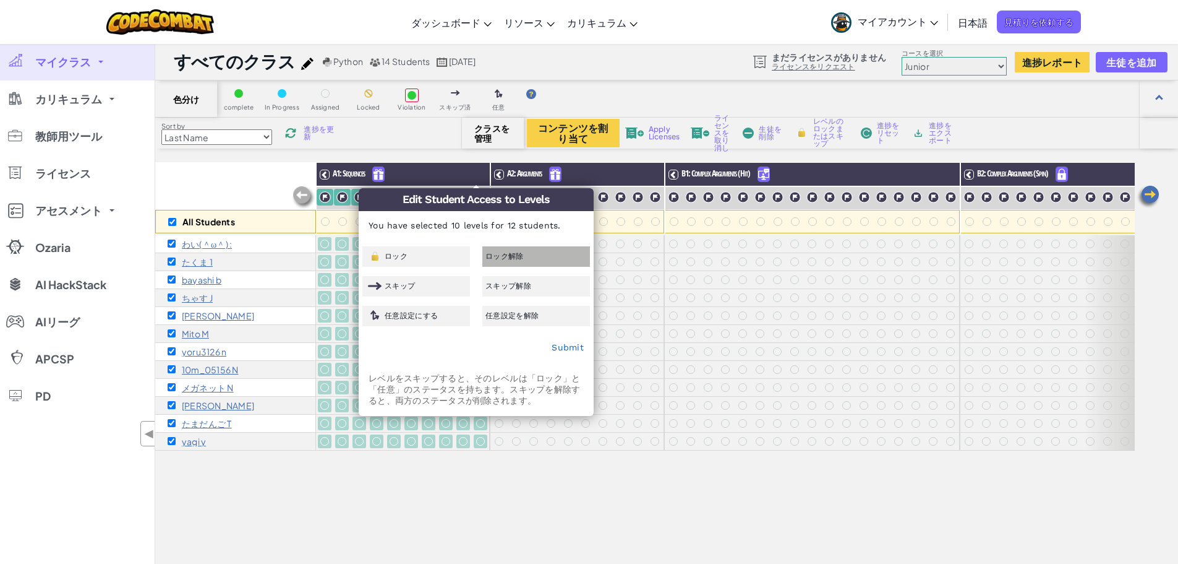
click at [534, 257] on div "ロック解除" at bounding box center [536, 256] width 108 height 20
click at [242, 178] on div "All Students" at bounding box center [235, 198] width 161 height 72
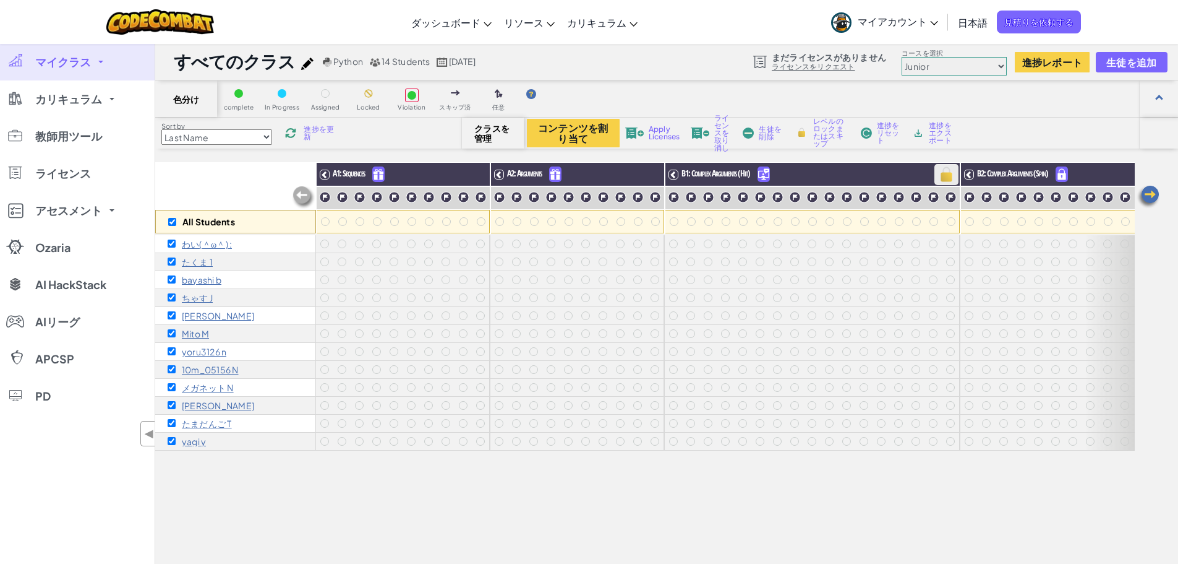
click at [948, 168] on img at bounding box center [947, 174] width 22 height 19
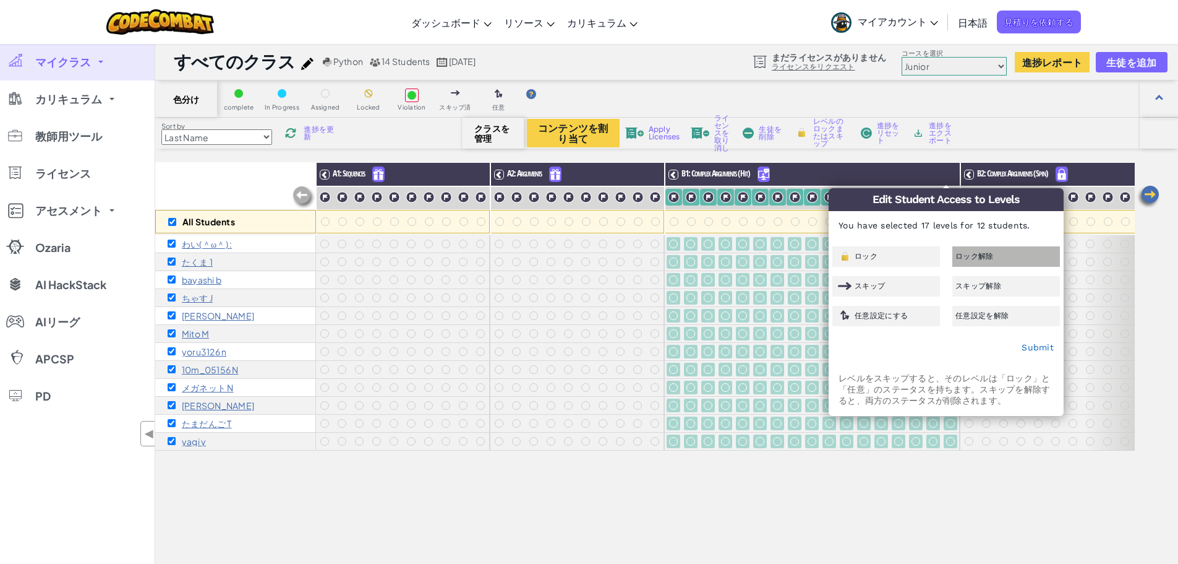
click at [958, 252] on span "ロック解除" at bounding box center [975, 255] width 38 height 7
click at [657, 71] on div "すべてのクラス Python 14 Students 2025年8月28日 まだライセンスがありません ライセンスをリクエスト コースを選択 Junior コ…" at bounding box center [666, 61] width 1023 height 37
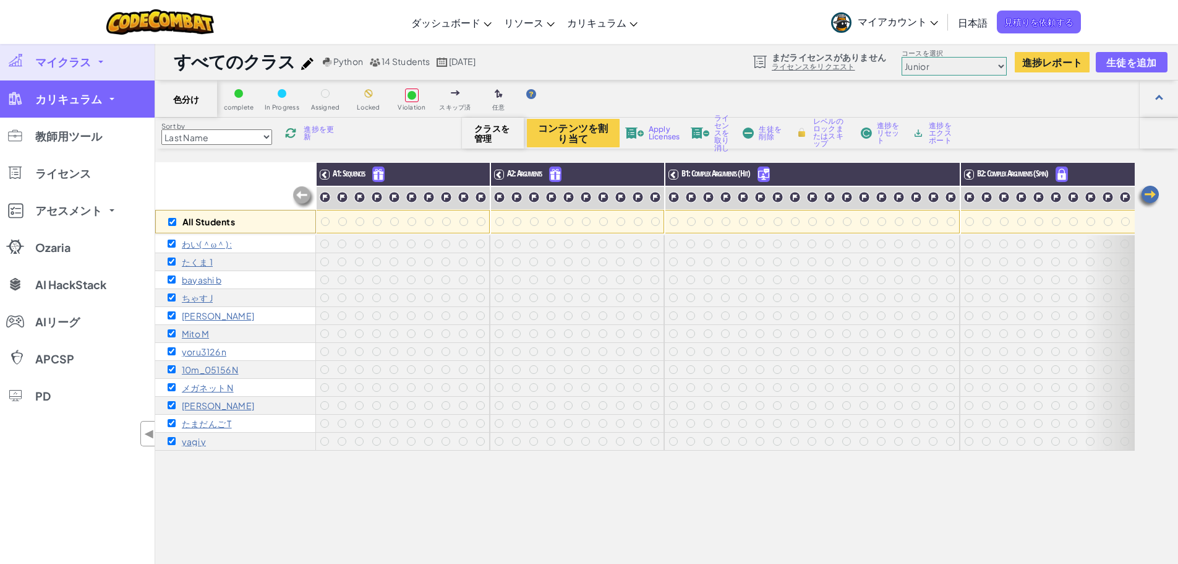
click at [62, 99] on span "カリキュラム" at bounding box center [68, 98] width 67 height 11
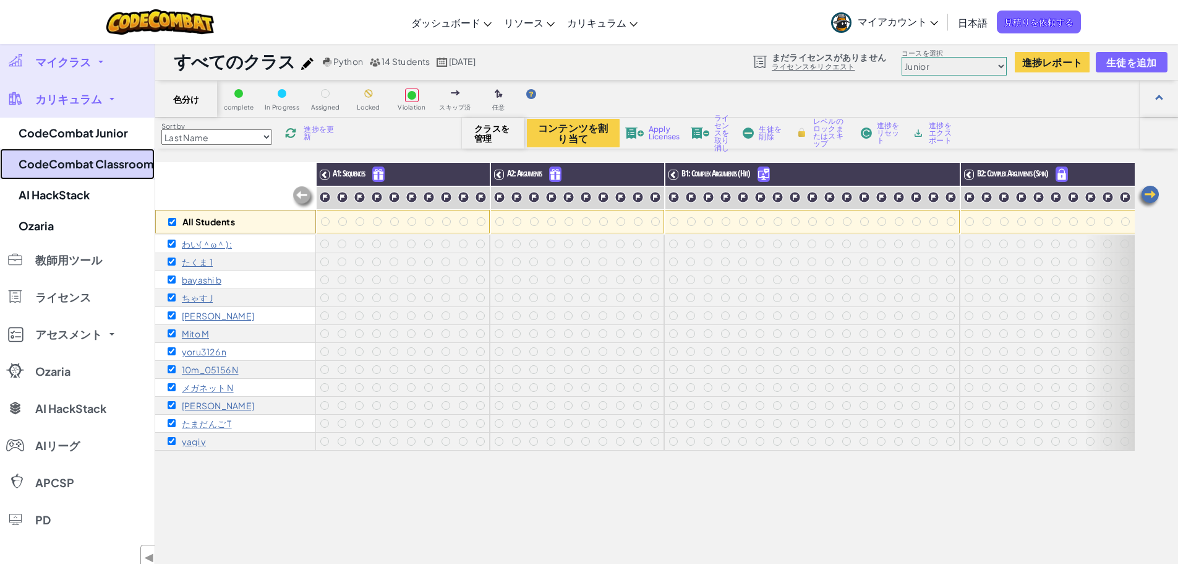
click at [74, 157] on link "CodeCombat Classroom" at bounding box center [77, 163] width 155 height 31
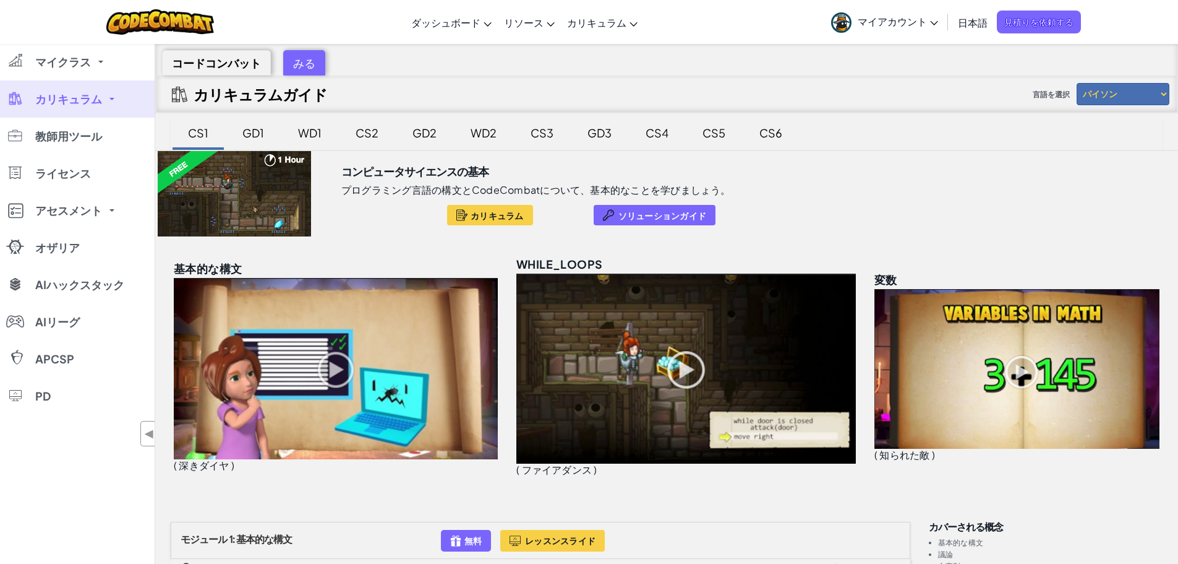
click at [603, 133] on font "GD3" at bounding box center [600, 133] width 24 height 14
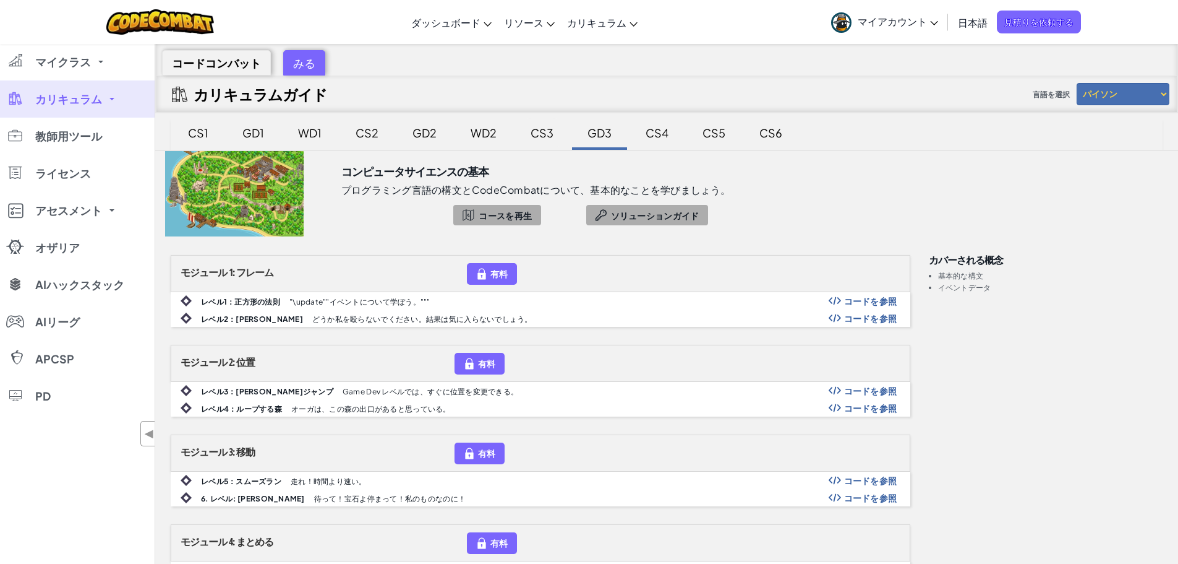
click at [540, 133] on font "CS3" at bounding box center [542, 133] width 23 height 14
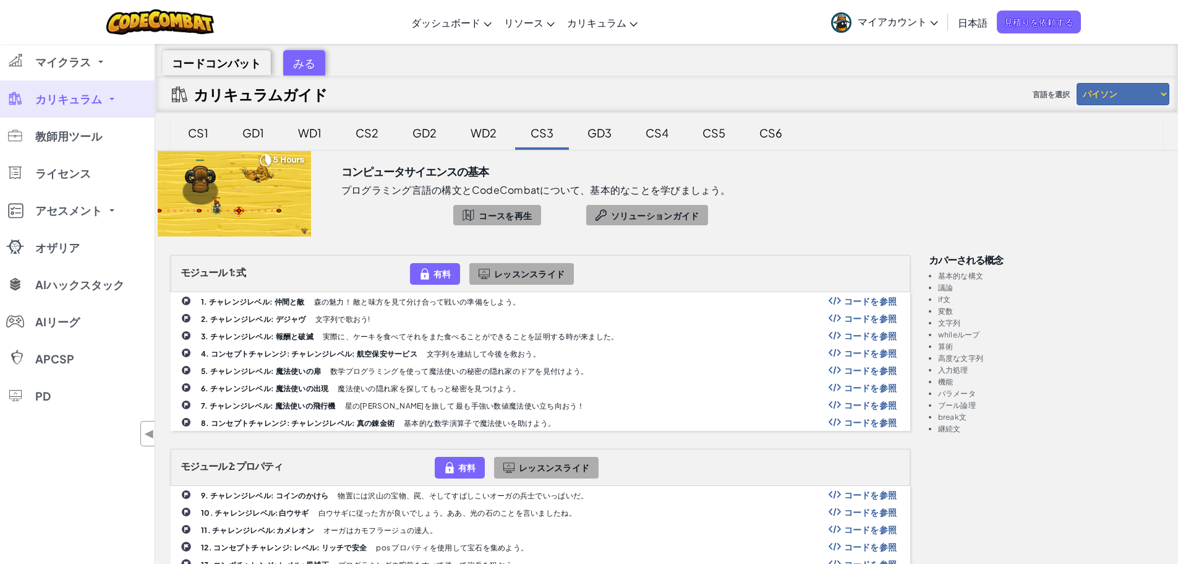
click at [473, 131] on font "WD2" at bounding box center [484, 133] width 26 height 14
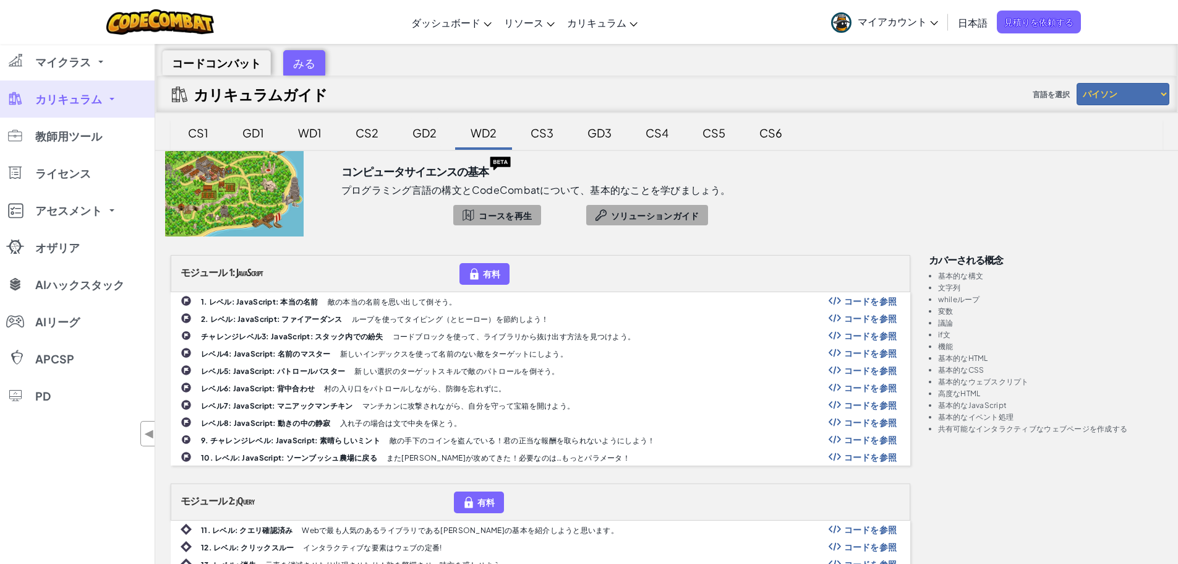
click at [424, 133] on font "GD2" at bounding box center [425, 133] width 24 height 14
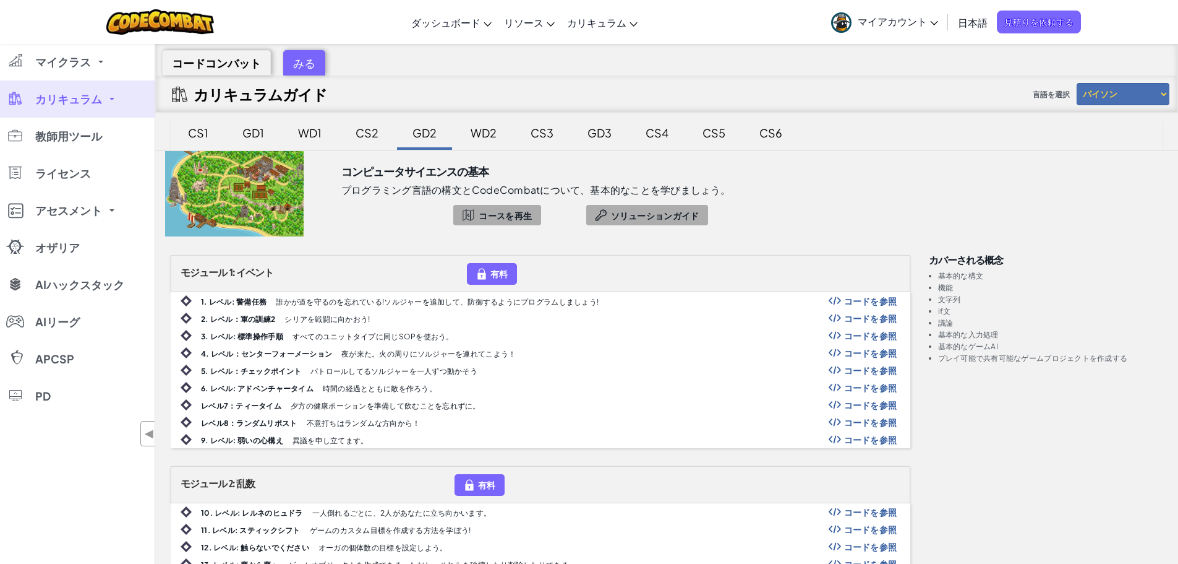
click at [370, 130] on font "CS2" at bounding box center [367, 133] width 23 height 14
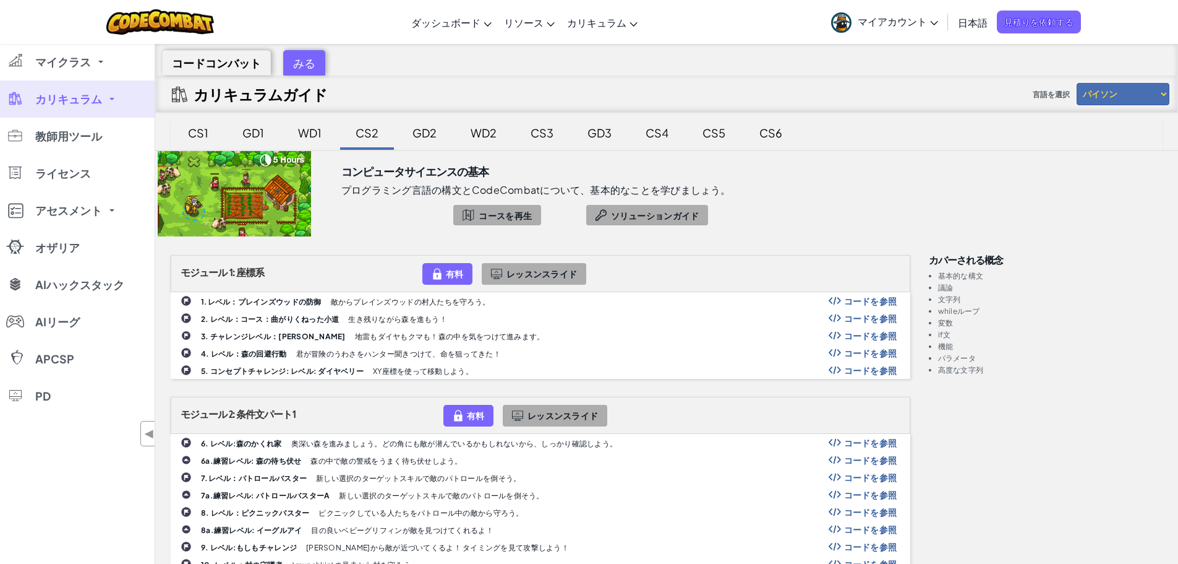
click at [314, 128] on font "WD1" at bounding box center [310, 133] width 24 height 14
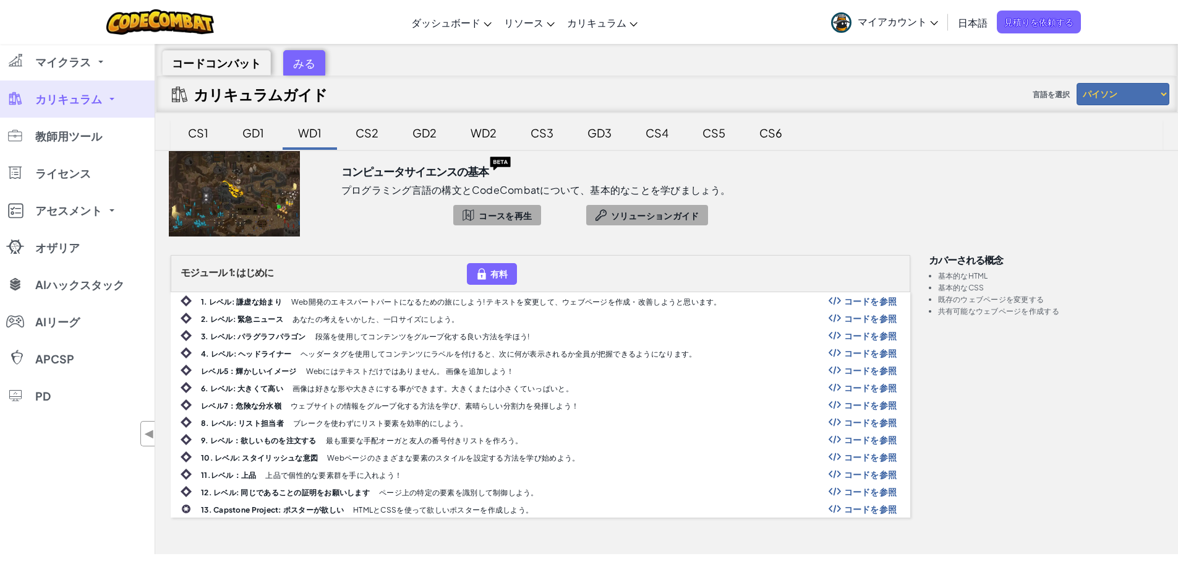
click at [868, 302] on font "コードを参照" at bounding box center [870, 300] width 53 height 11
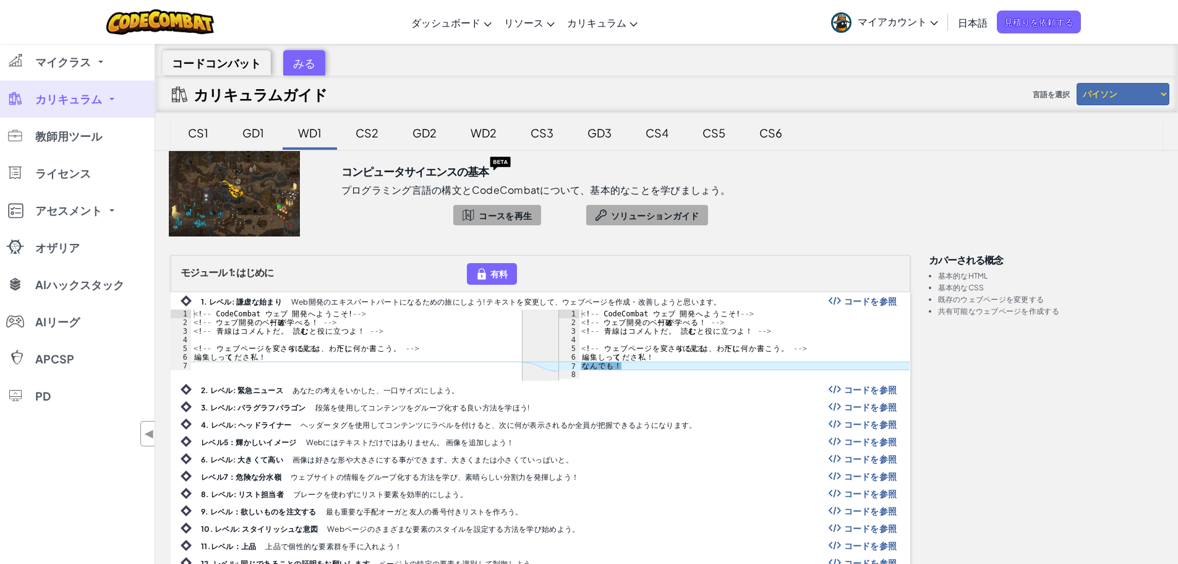
click at [851, 392] on font "コードを参照" at bounding box center [870, 389] width 53 height 11
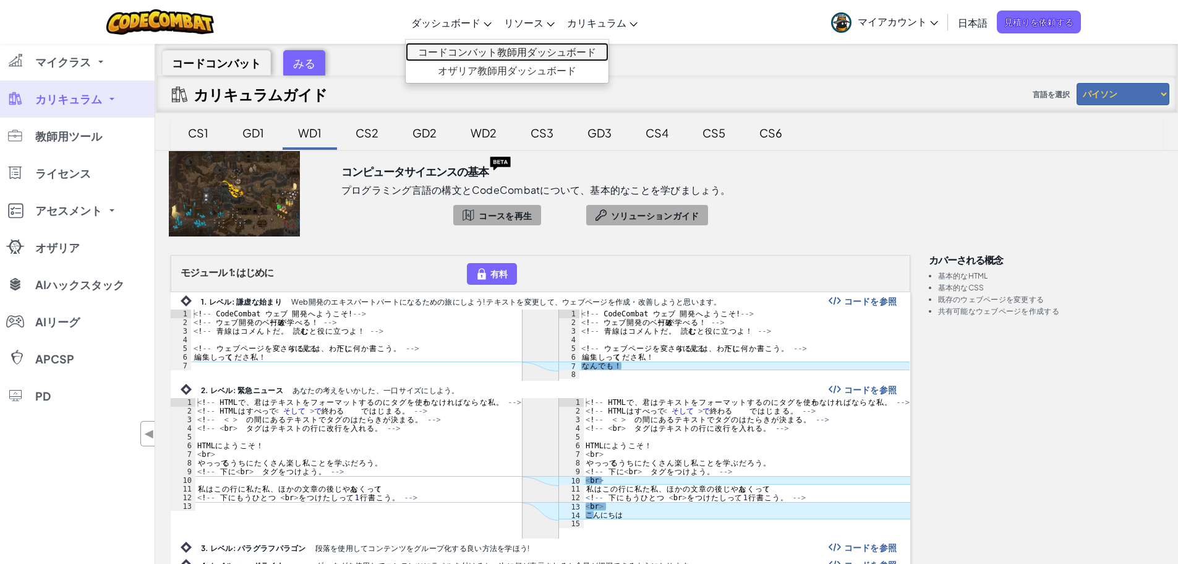
click at [439, 45] on font "コードコンバット教師用ダッシュボード" at bounding box center [507, 51] width 178 height 13
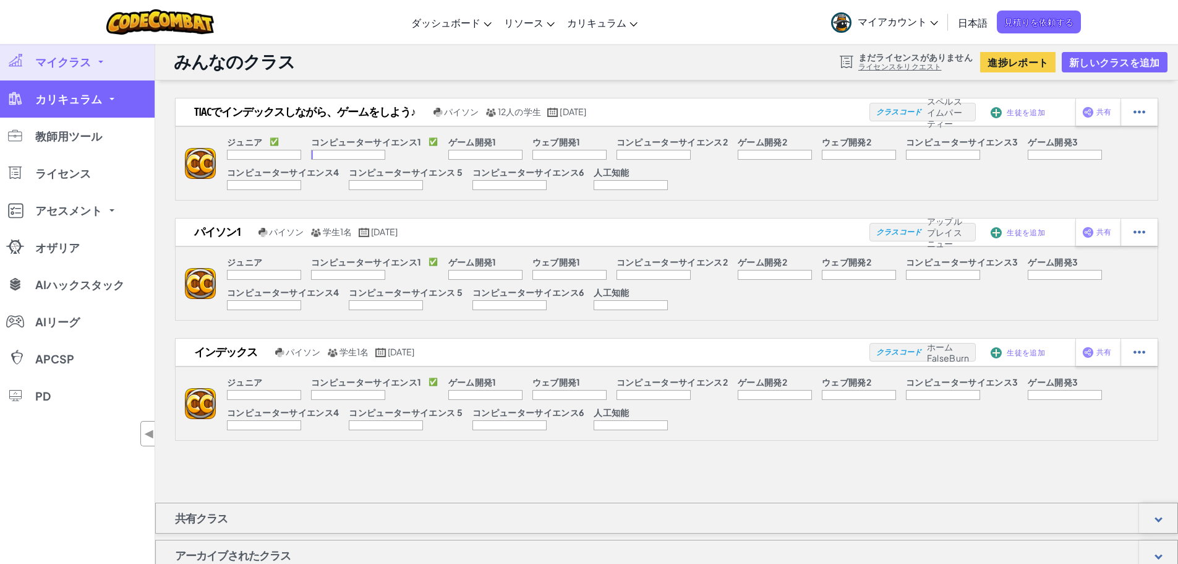
click at [115, 102] on link "カリキュラム" at bounding box center [77, 98] width 155 height 37
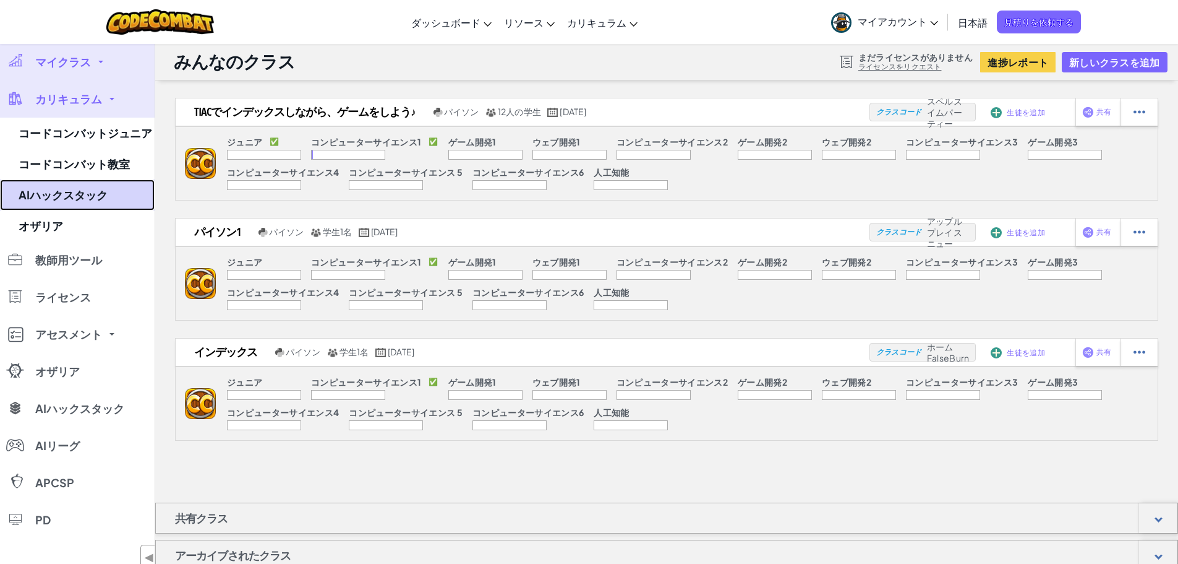
click at [121, 186] on link "AIハックスタック" at bounding box center [77, 194] width 155 height 31
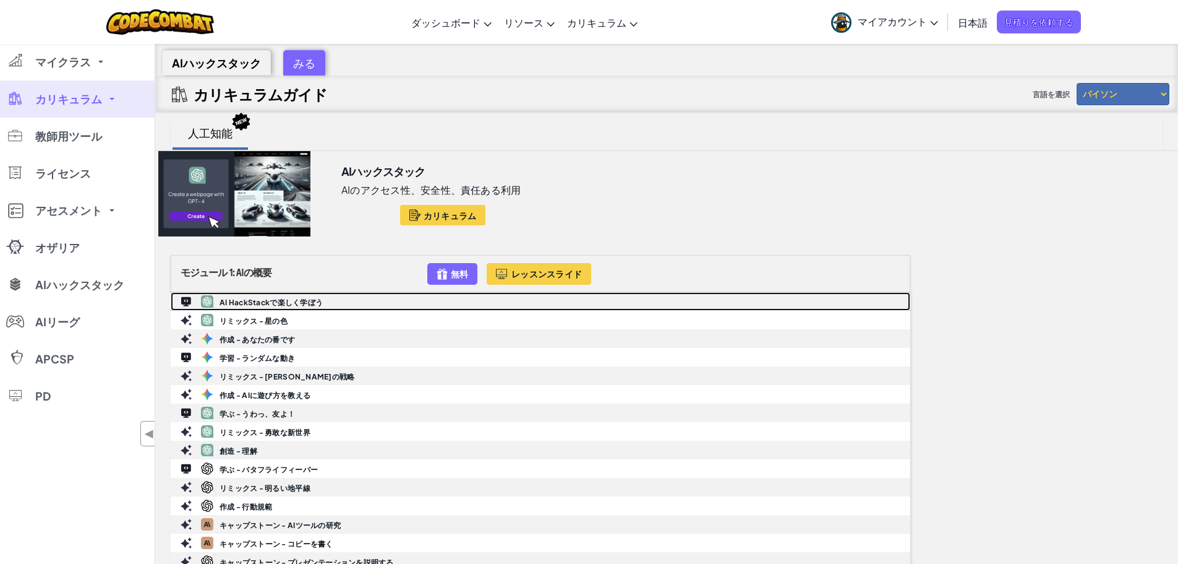
click at [285, 301] on font "AI HackStackで楽しく学ぼう" at bounding box center [271, 302] width 103 height 9
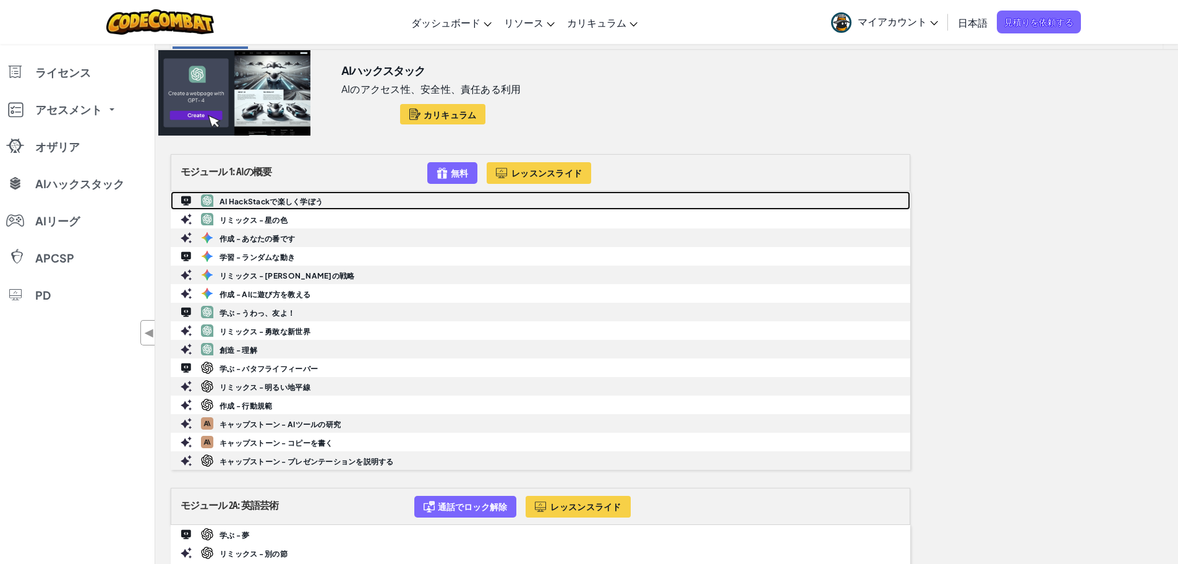
scroll to position [62, 0]
